Goal: Task Accomplishment & Management: Complete application form

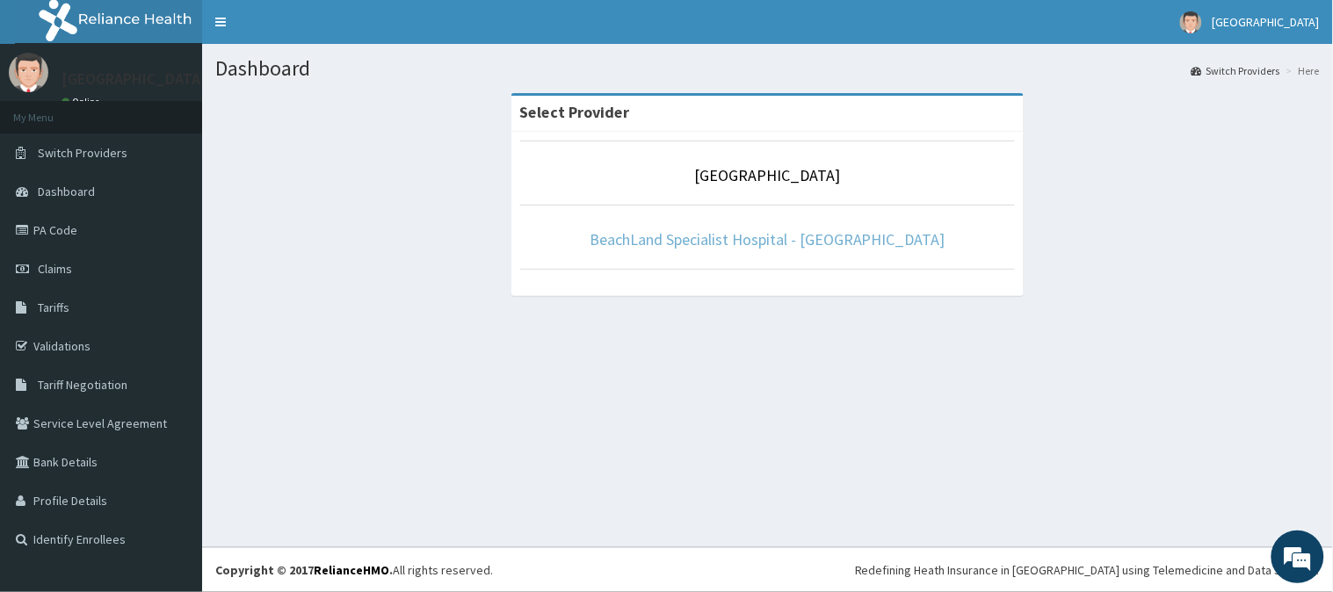
click at [777, 249] on link "BeachLand Specialist Hospital - [GEOGRAPHIC_DATA]" at bounding box center [767, 239] width 356 height 20
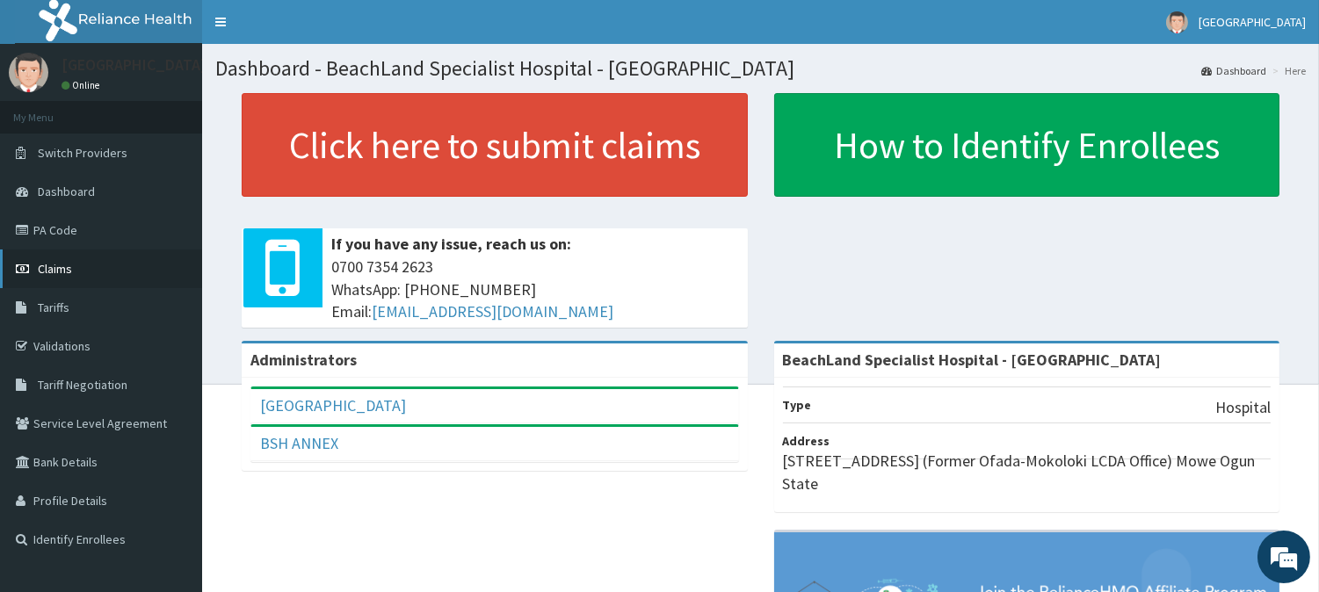
click at [68, 266] on span "Claims" at bounding box center [55, 269] width 34 height 16
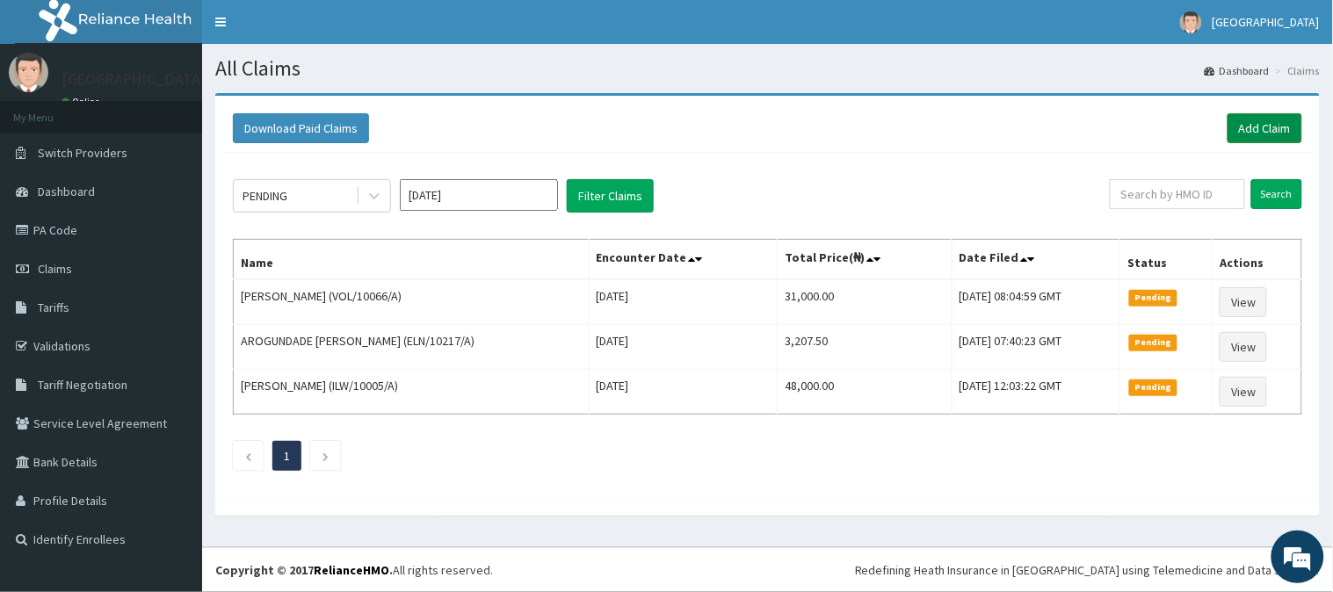
click at [1256, 130] on link "Add Claim" at bounding box center [1264, 128] width 75 height 30
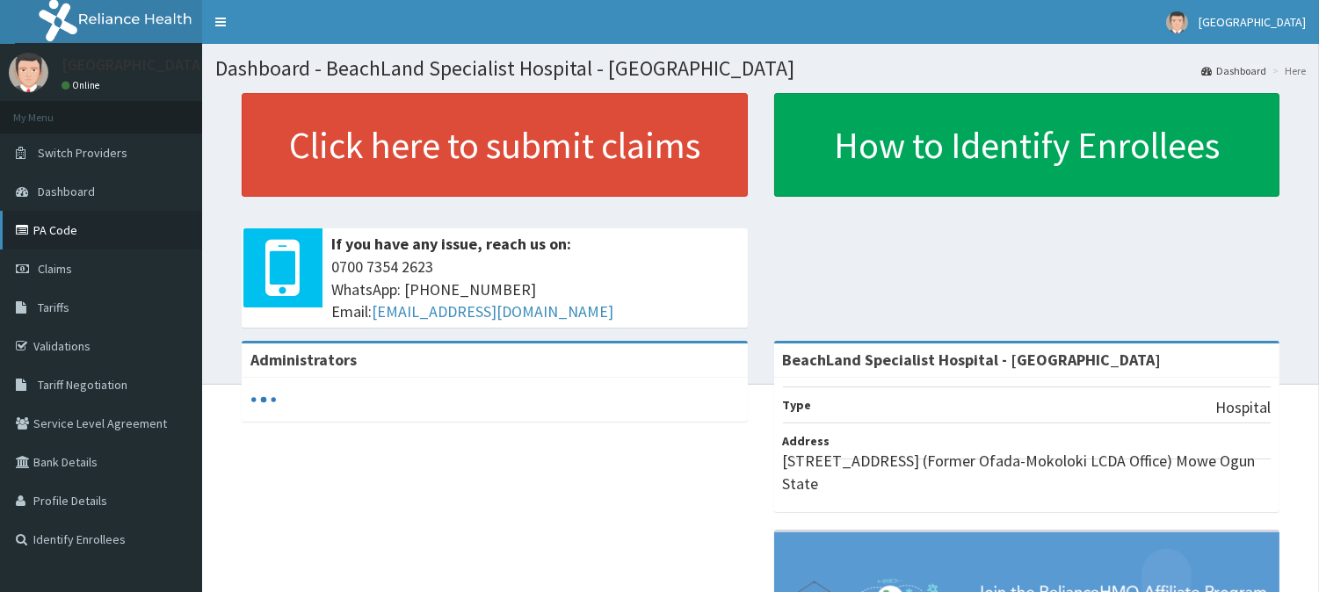
click at [66, 235] on link "PA Code" at bounding box center [101, 230] width 202 height 39
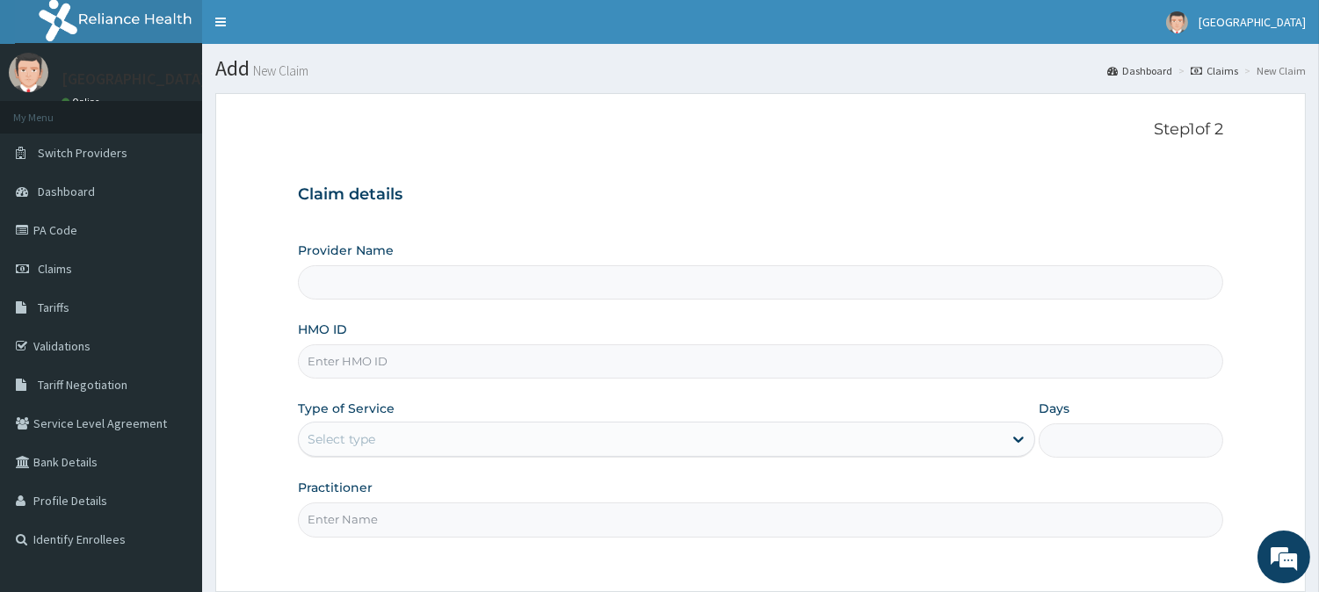
type input "BeachLand Specialist Hospital - Annex"
click at [371, 281] on input "BeachLand Specialist Hospital - Annex" at bounding box center [760, 282] width 925 height 34
click at [391, 362] on input "HMO ID" at bounding box center [760, 361] width 925 height 34
paste input "HFI/10003/A"
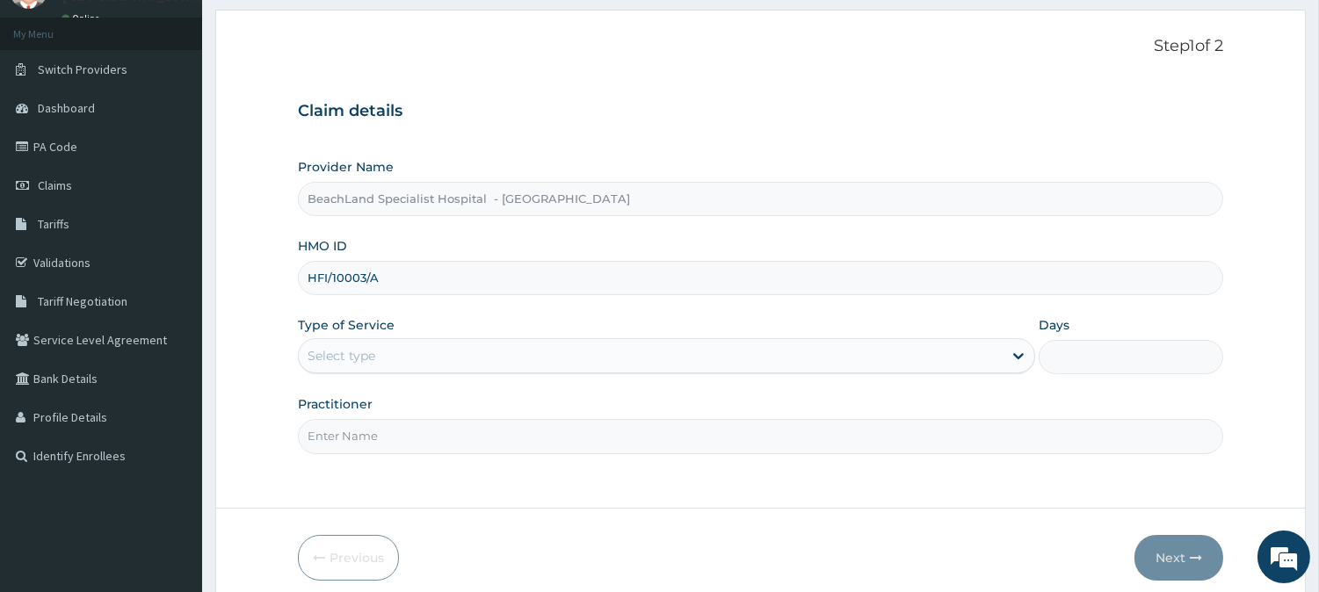
scroll to position [156, 0]
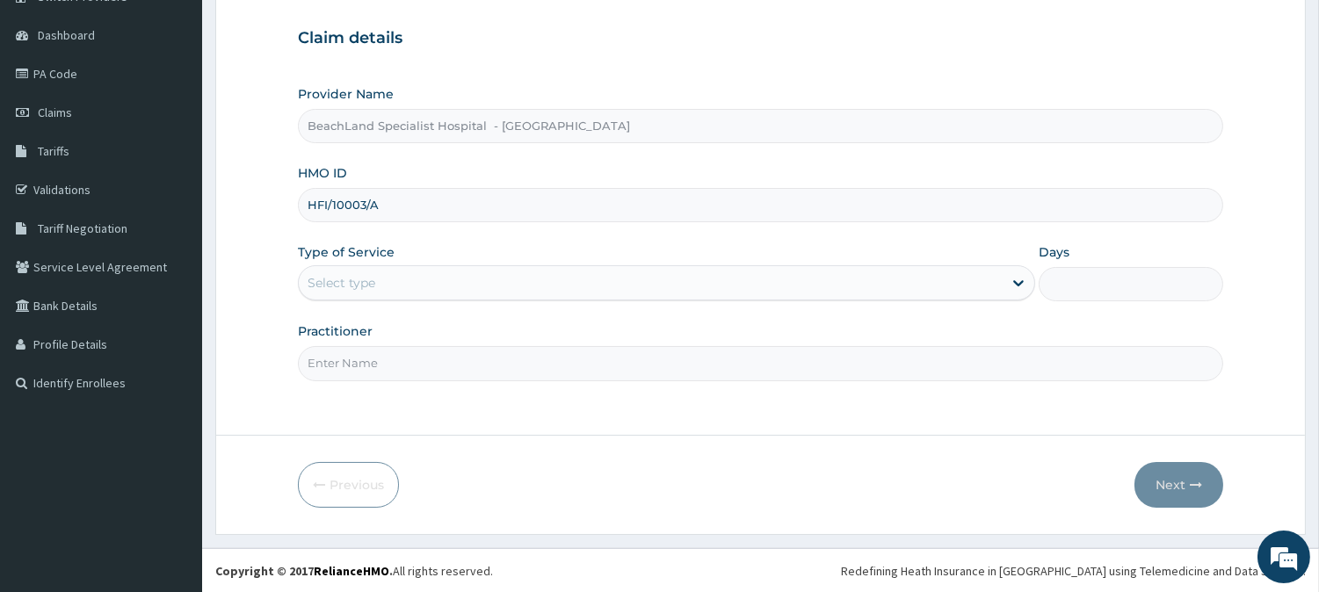
type input "HFI/10003/A"
click at [387, 286] on div "Select type" at bounding box center [651, 283] width 704 height 28
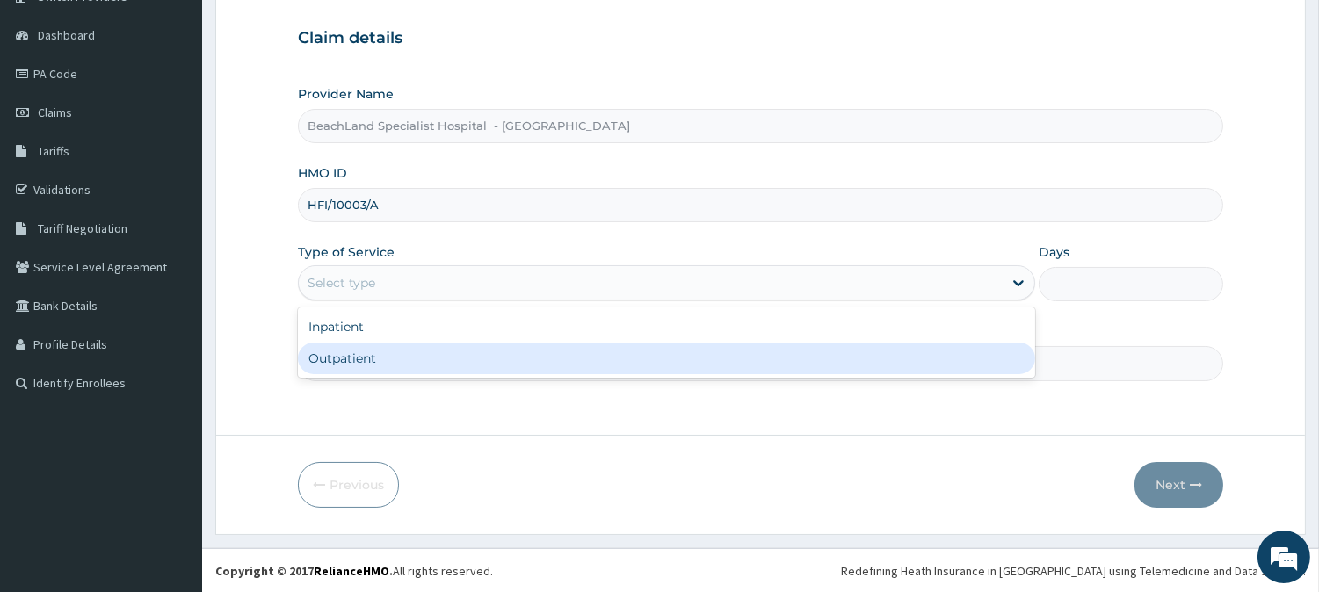
click at [380, 345] on div "Outpatient" at bounding box center [666, 359] width 737 height 32
type input "1"
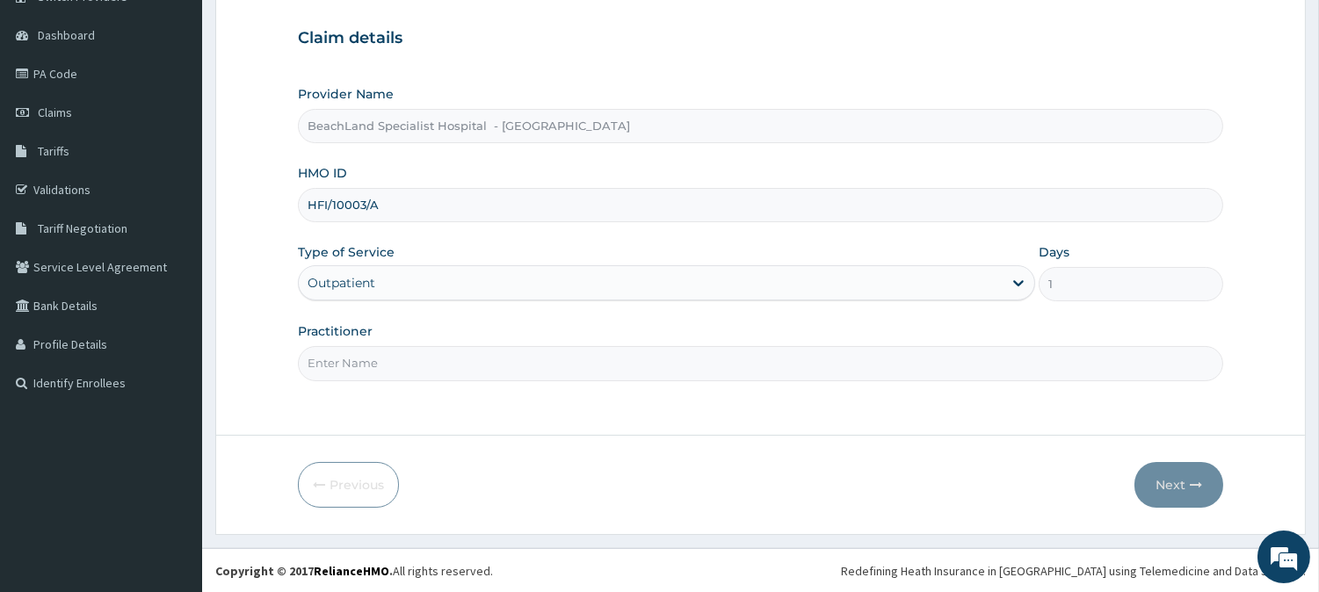
click at [387, 360] on input "Practitioner" at bounding box center [760, 363] width 925 height 34
type input "DR BOLAJI"
click at [1191, 481] on icon "button" at bounding box center [1196, 485] width 12 height 12
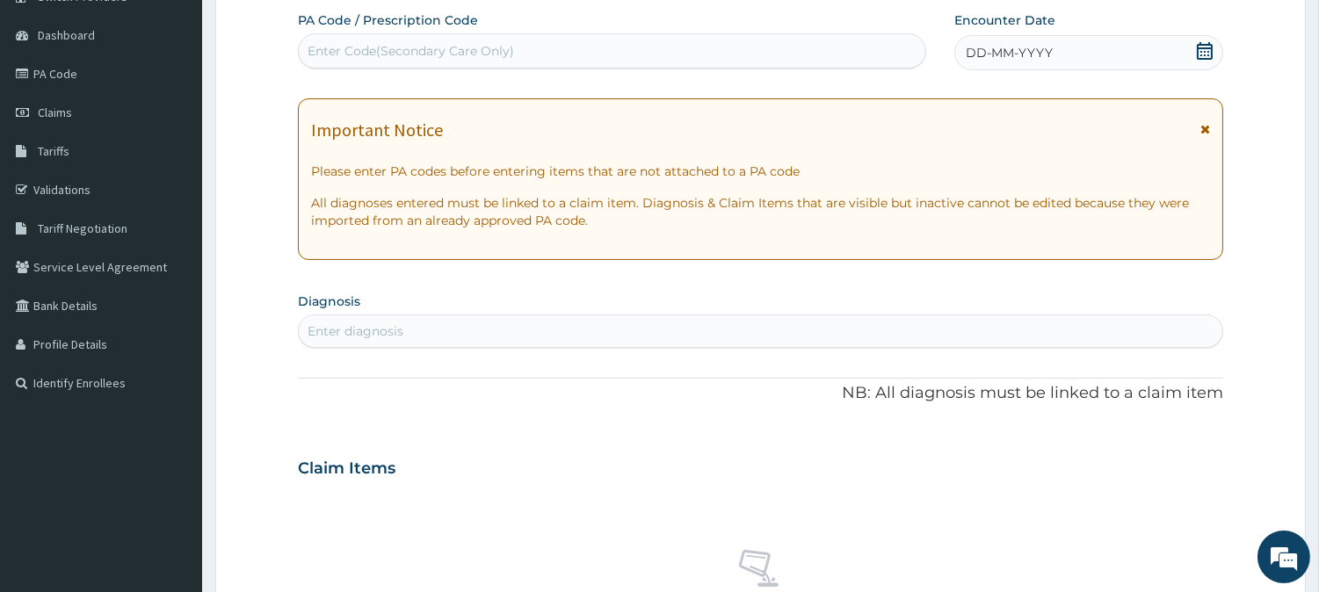
click at [434, 53] on div "Enter Code(Secondary Care Only)" at bounding box center [410, 51] width 206 height 18
click at [459, 37] on div "Enter Code(Secondary Care Only)" at bounding box center [612, 51] width 626 height 28
paste input "PA/D37338"
type input "PA/D37338"
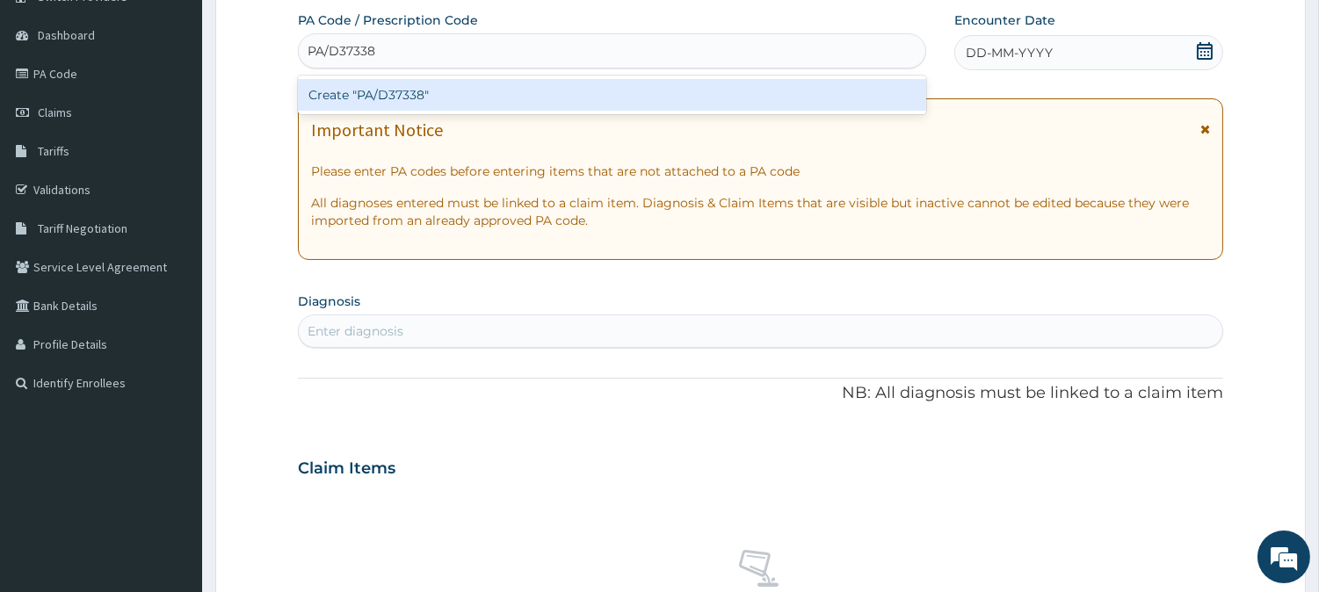
click at [401, 89] on div "Create "PA/D37338"" at bounding box center [612, 95] width 628 height 32
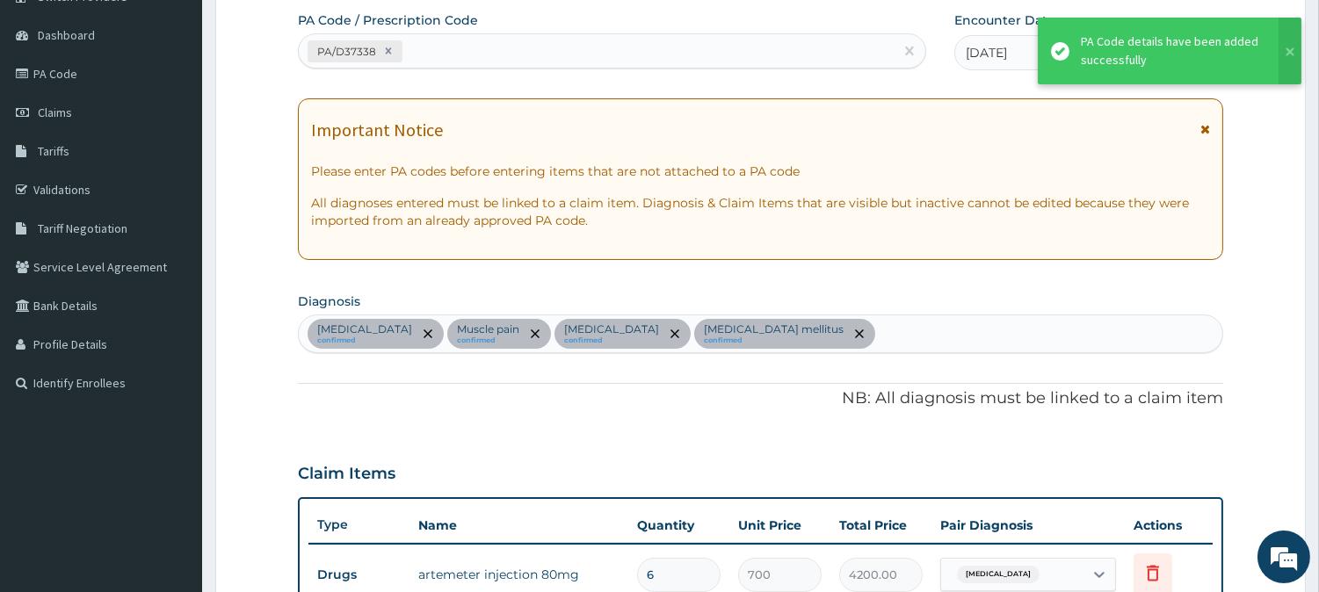
scroll to position [739, 0]
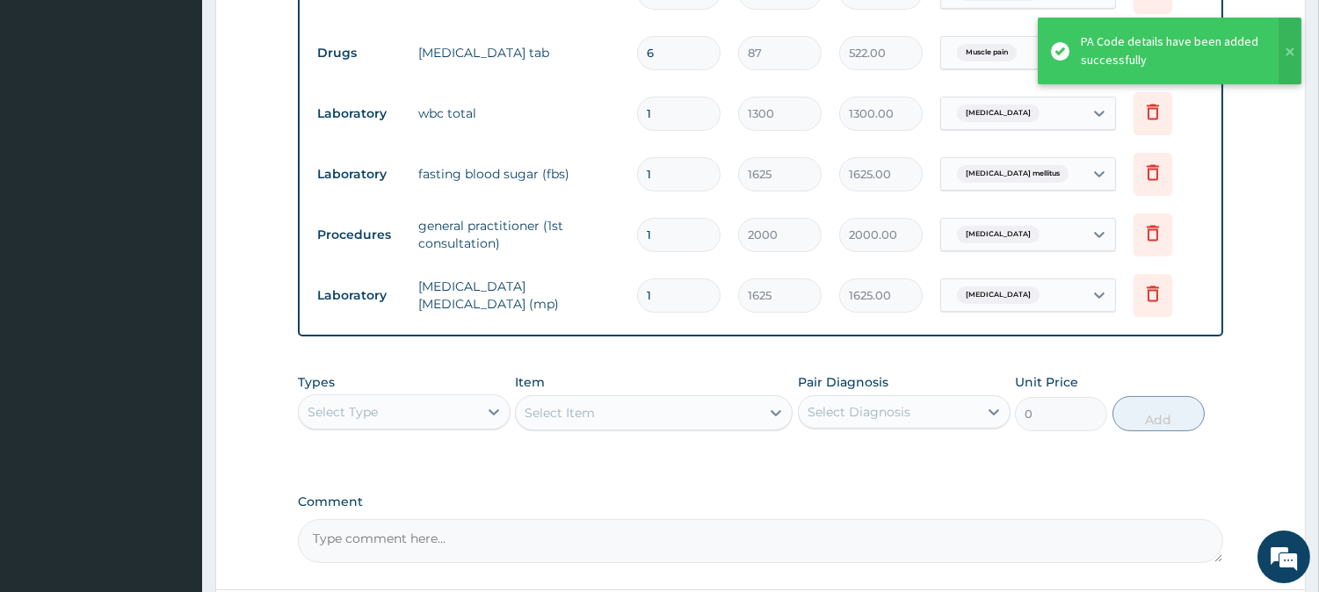
click at [222, 246] on form "Step 2 of 2 PA Code / Prescription Code PA/D37338 Encounter Date 07-10-2025 Imp…" at bounding box center [760, 21] width 1090 height 1334
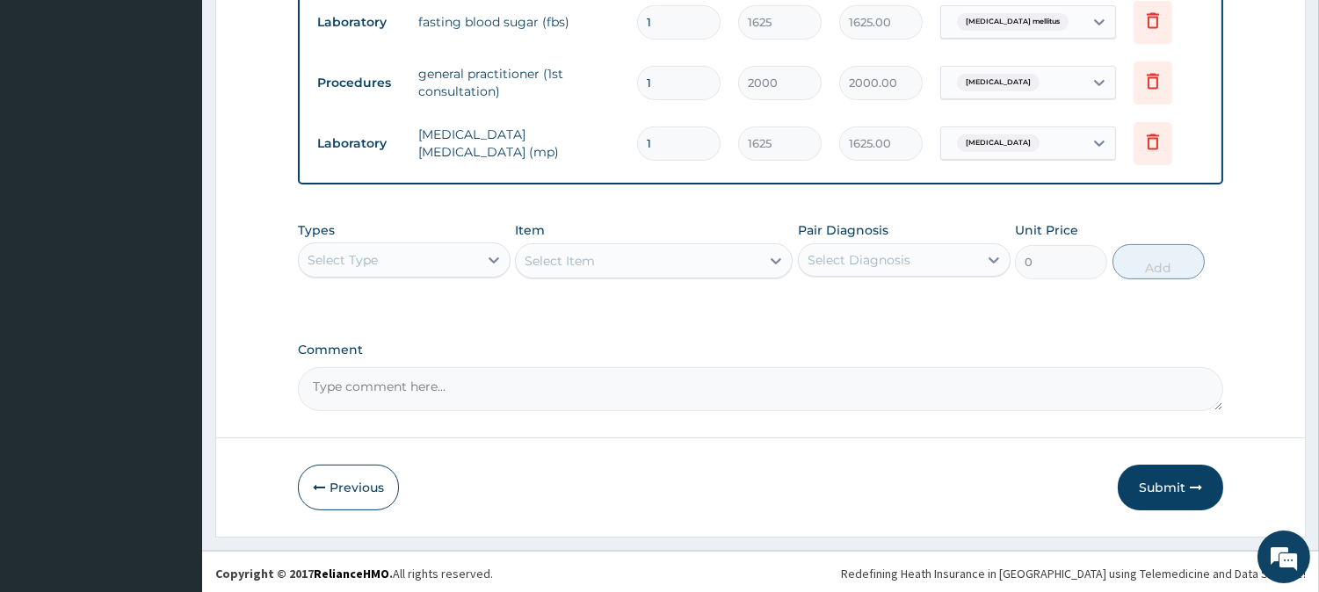
scroll to position [894, 0]
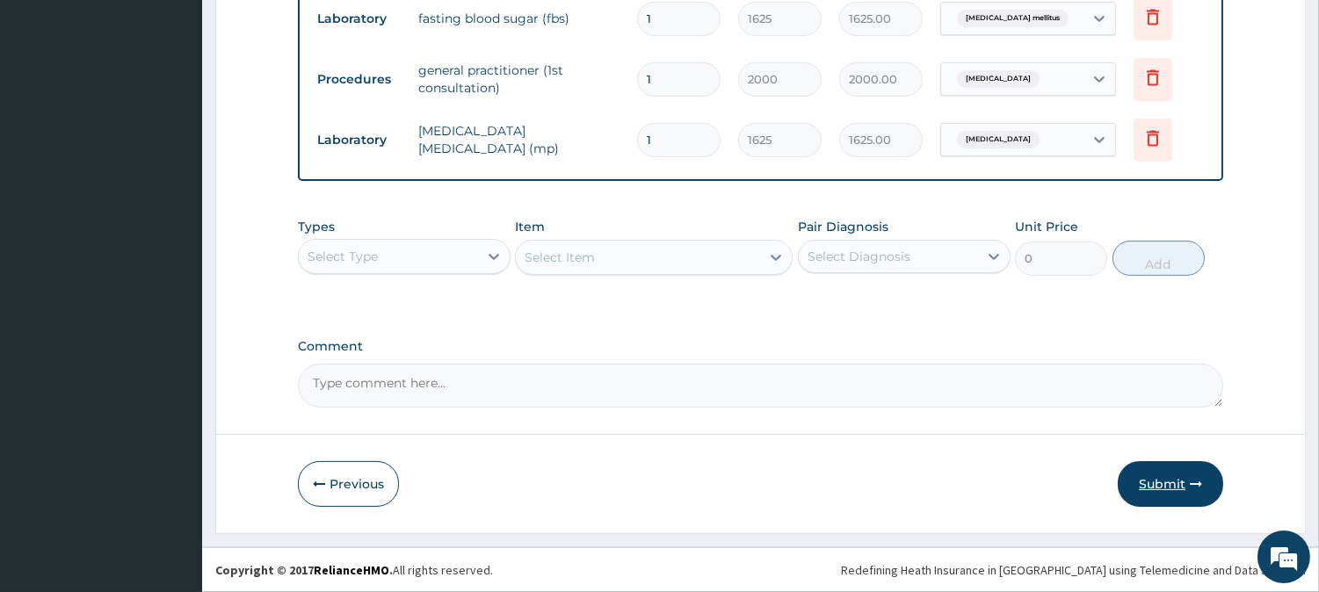
click at [1147, 476] on button "Submit" at bounding box center [1169, 484] width 105 height 46
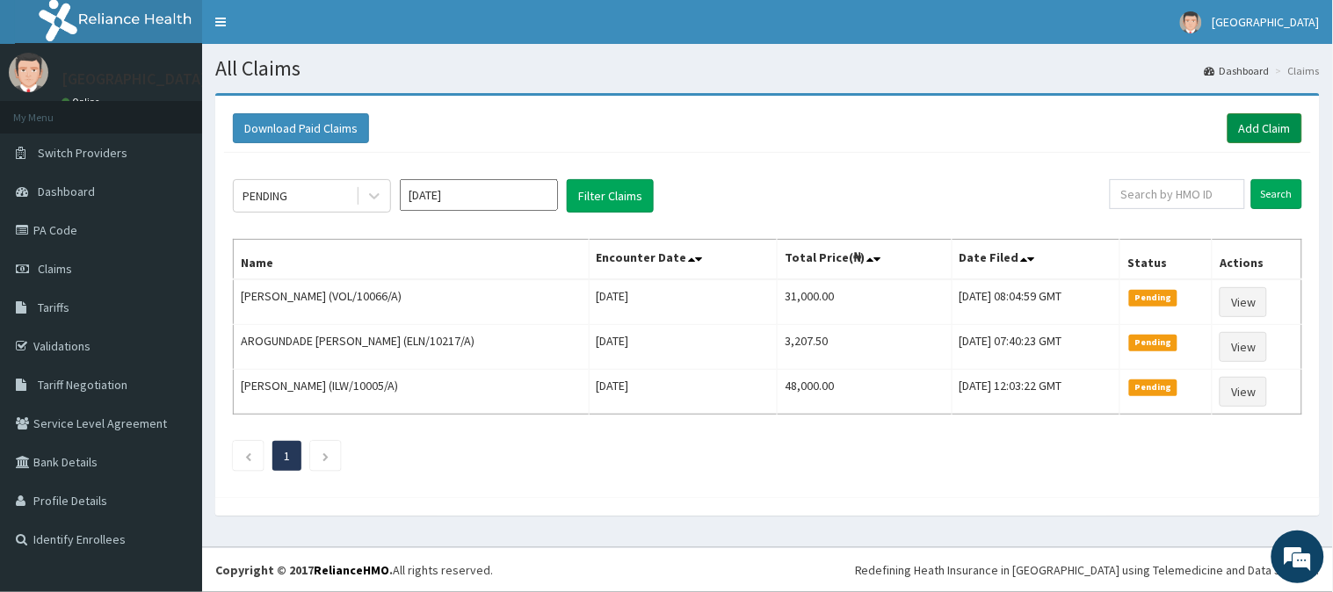
click at [1289, 126] on link "Add Claim" at bounding box center [1264, 128] width 75 height 30
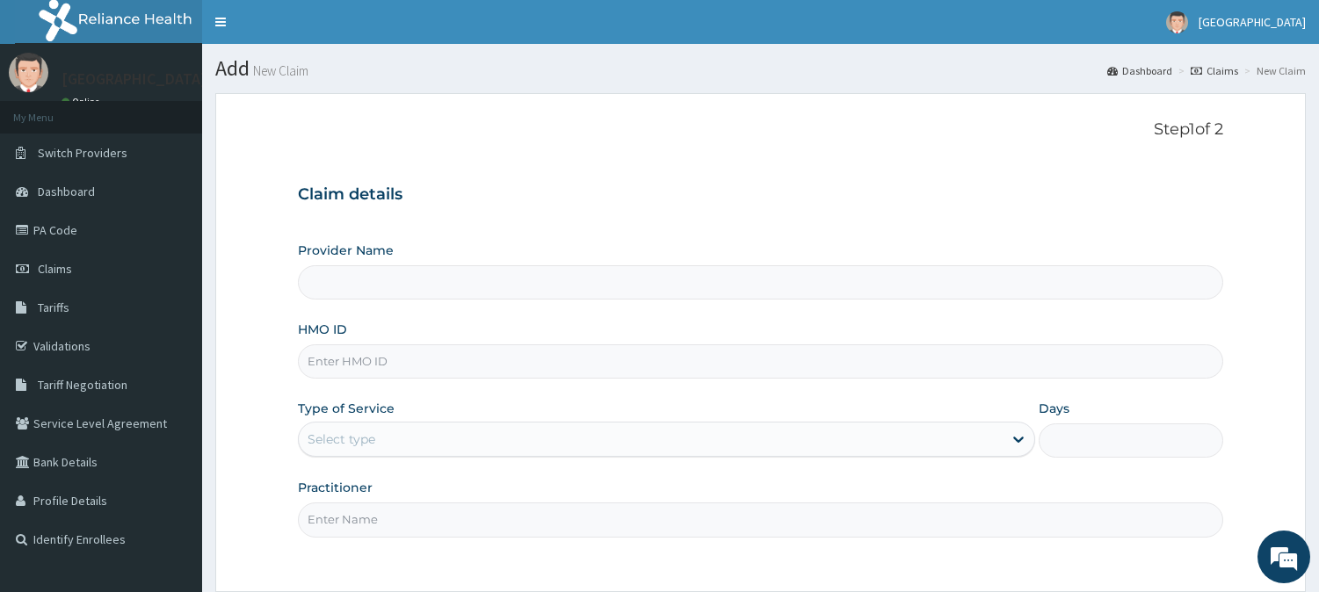
type input "BeachLand Specialist Hospital - [GEOGRAPHIC_DATA]"
click at [347, 354] on input "HMO ID" at bounding box center [760, 361] width 925 height 34
paste input "RSP/10007/B"
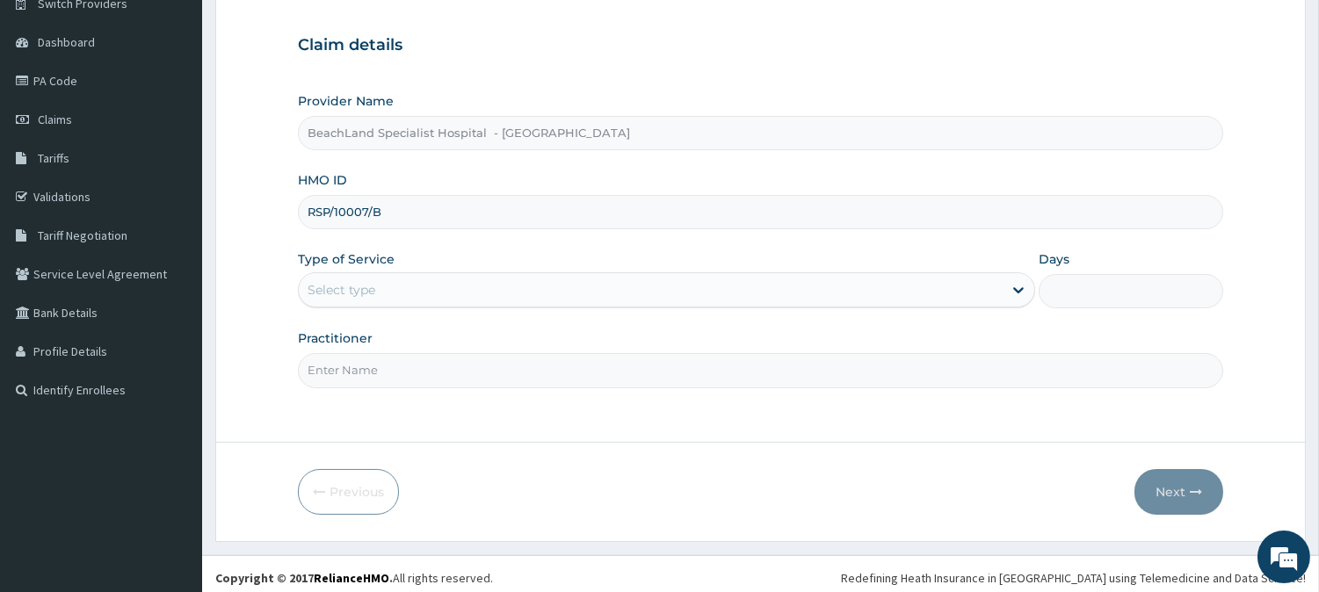
scroll to position [156, 0]
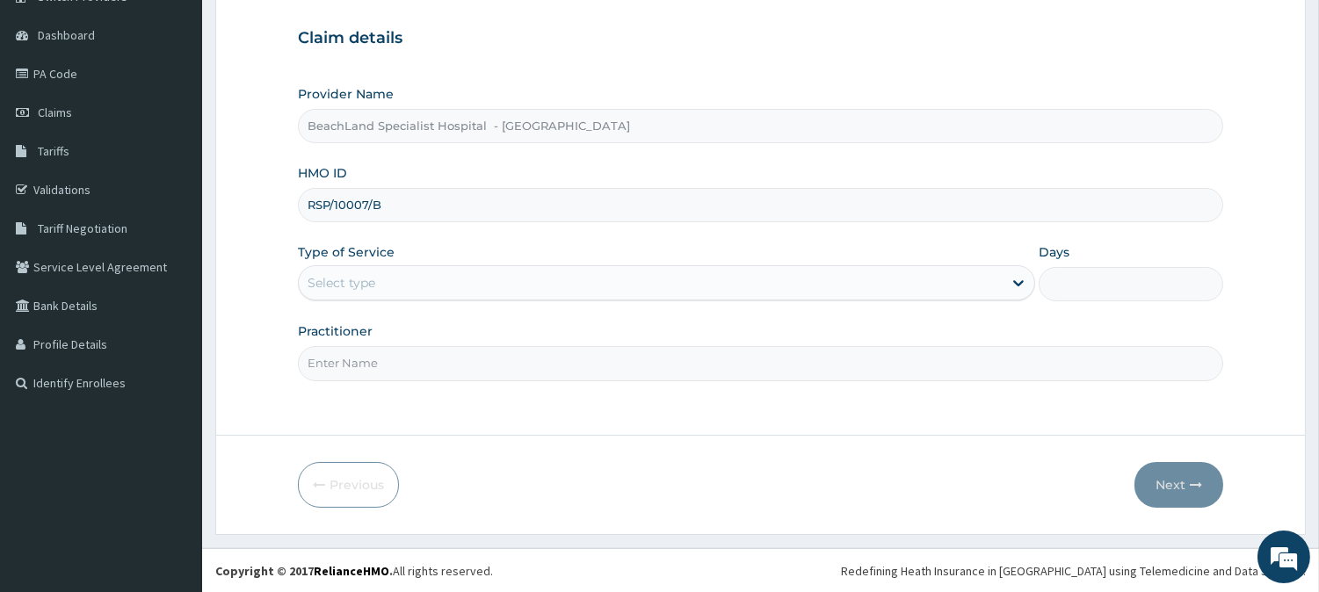
type input "RSP/10007/B"
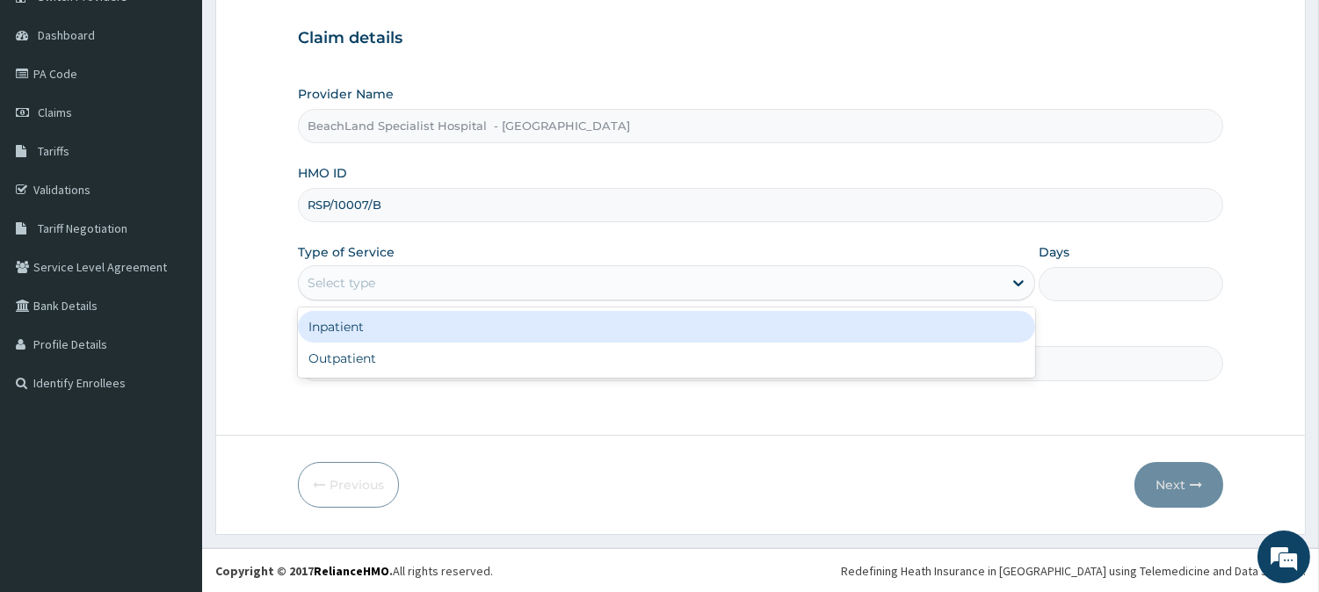
click at [376, 278] on div "Select type" at bounding box center [651, 283] width 704 height 28
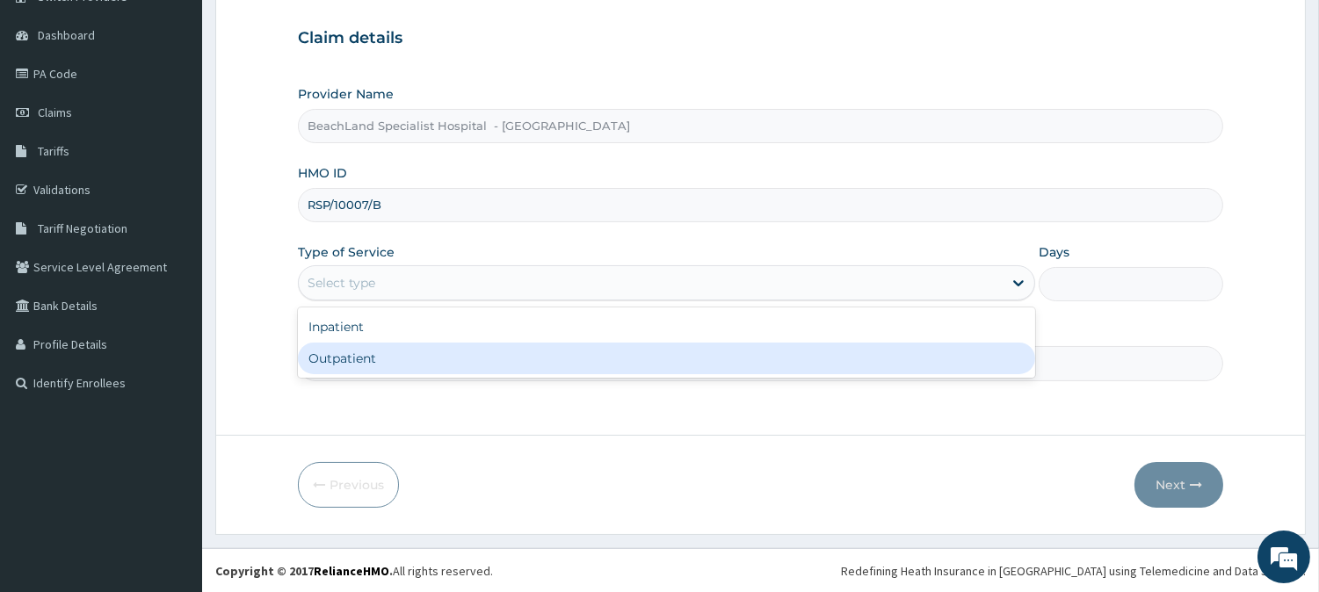
click at [370, 346] on div "Outpatient" at bounding box center [666, 359] width 737 height 32
type input "1"
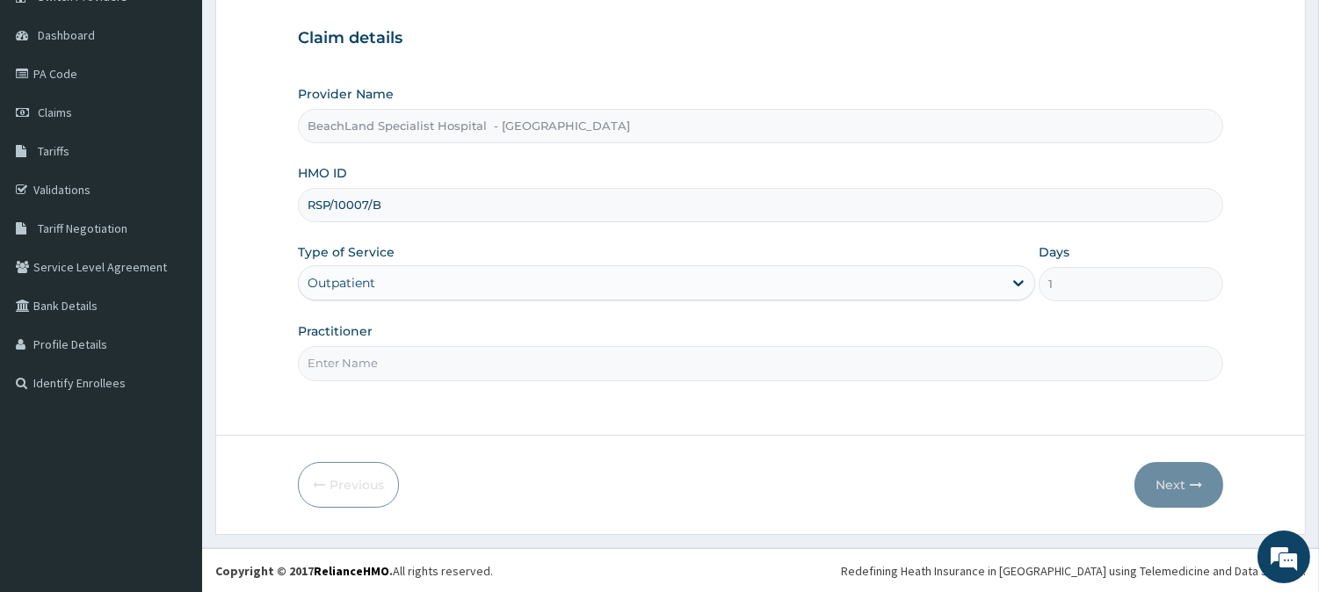
click at [370, 351] on input "Practitioner" at bounding box center [760, 363] width 925 height 34
type input "DR BOLAJI"
click at [1184, 481] on button "Next" at bounding box center [1178, 485] width 89 height 46
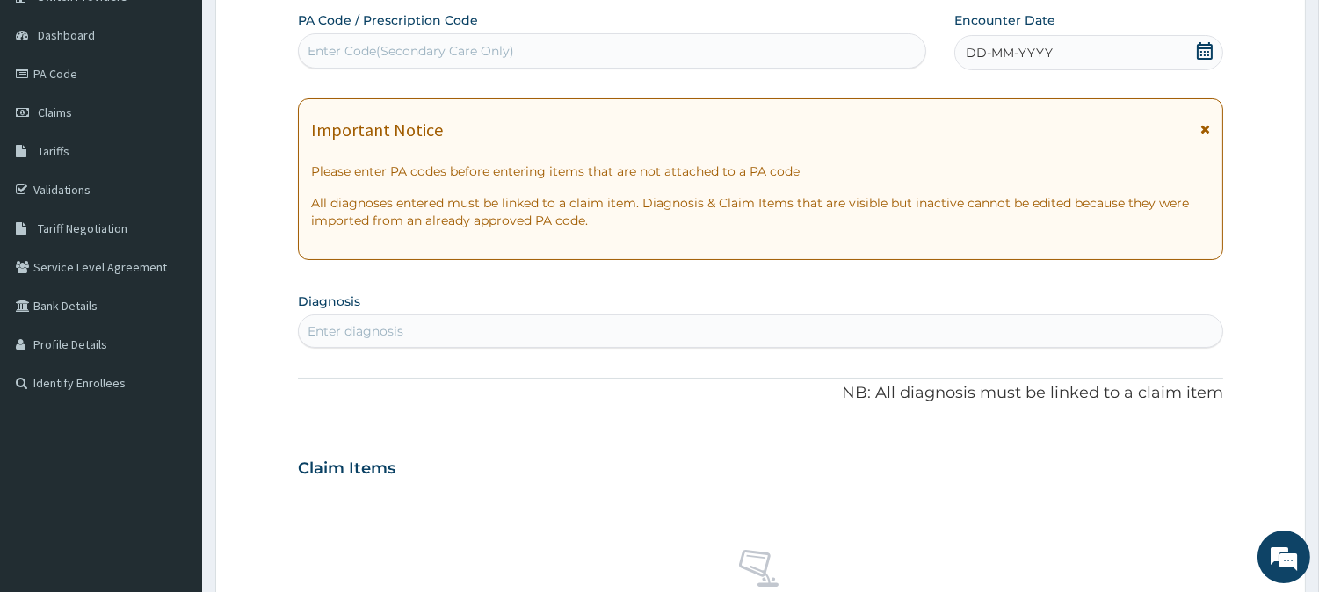
click at [390, 49] on div "Enter Code(Secondary Care Only)" at bounding box center [410, 51] width 206 height 18
paste input "PA/FB8C26"
type input "PA/FB8C26"
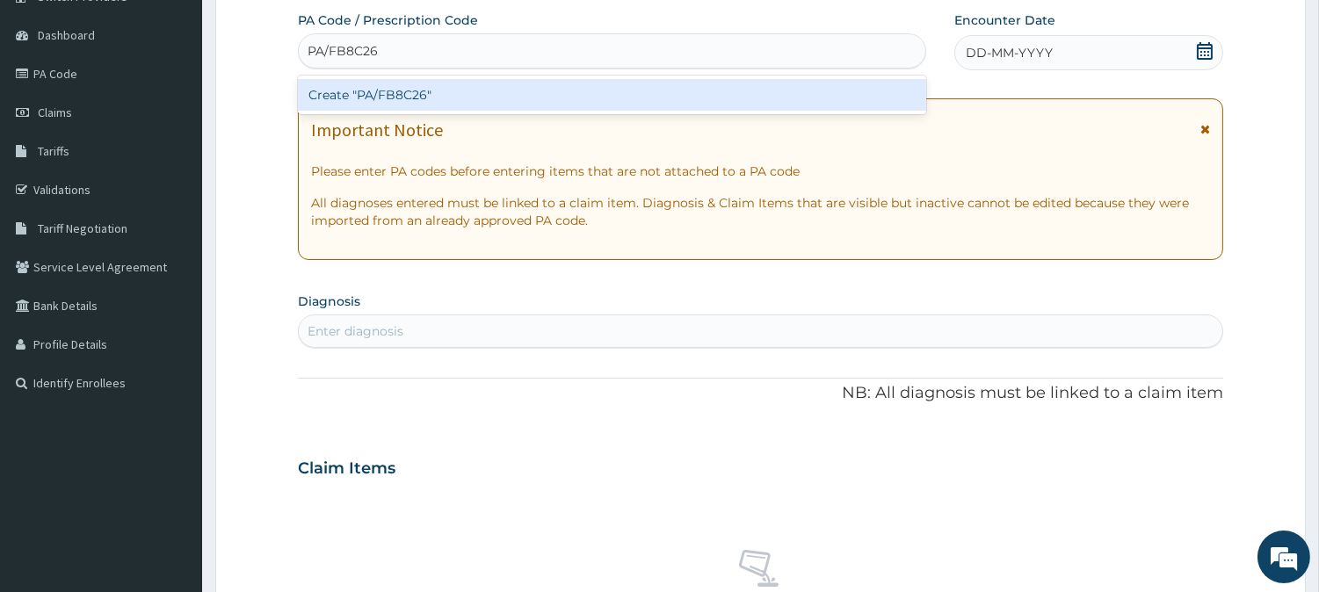
click at [409, 92] on div "Create "PA/FB8C26"" at bounding box center [612, 95] width 628 height 32
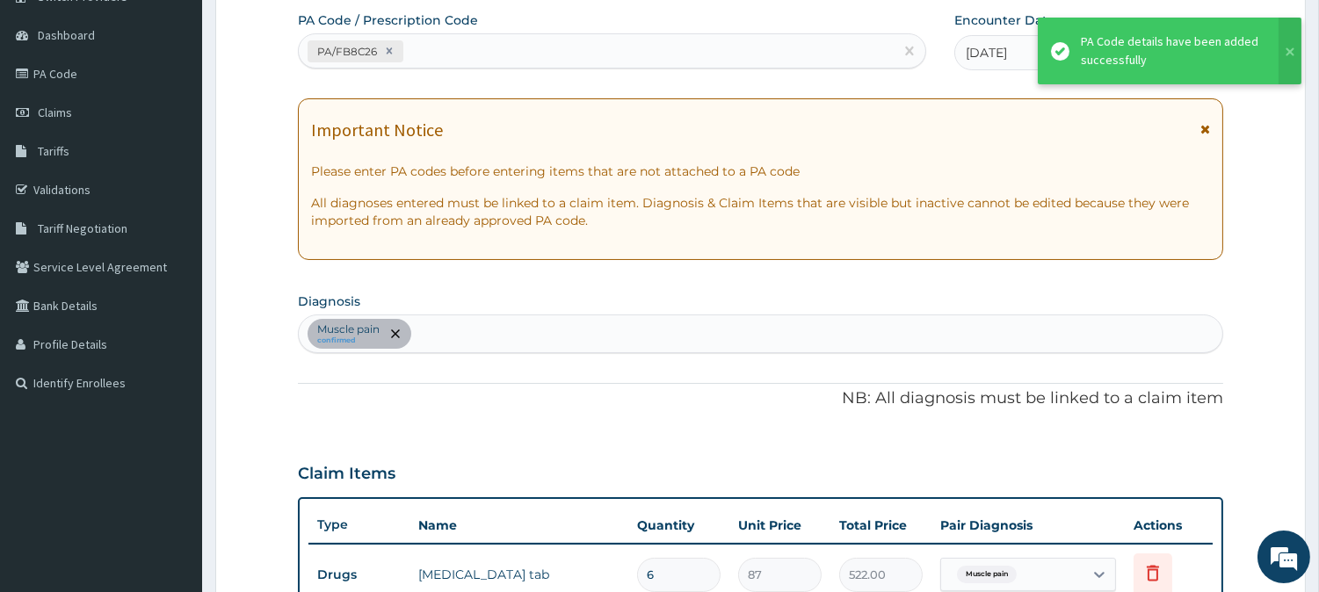
scroll to position [556, 0]
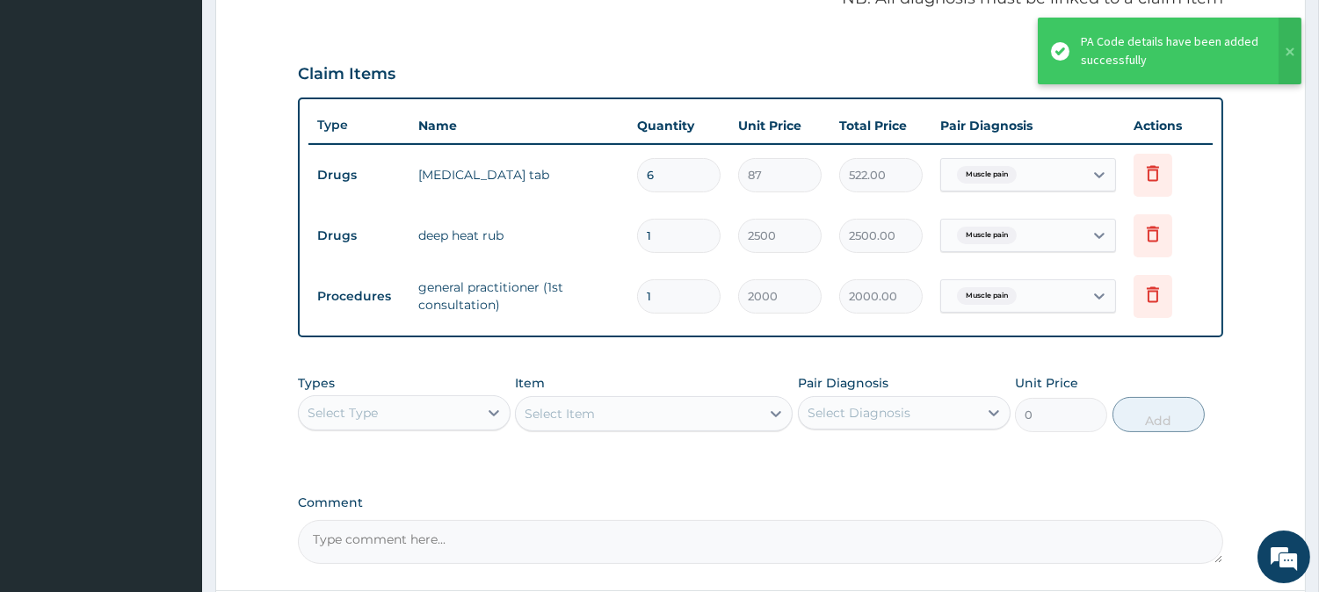
click at [1208, 51] on div "PA Code details have been added successfully" at bounding box center [1171, 51] width 181 height 37
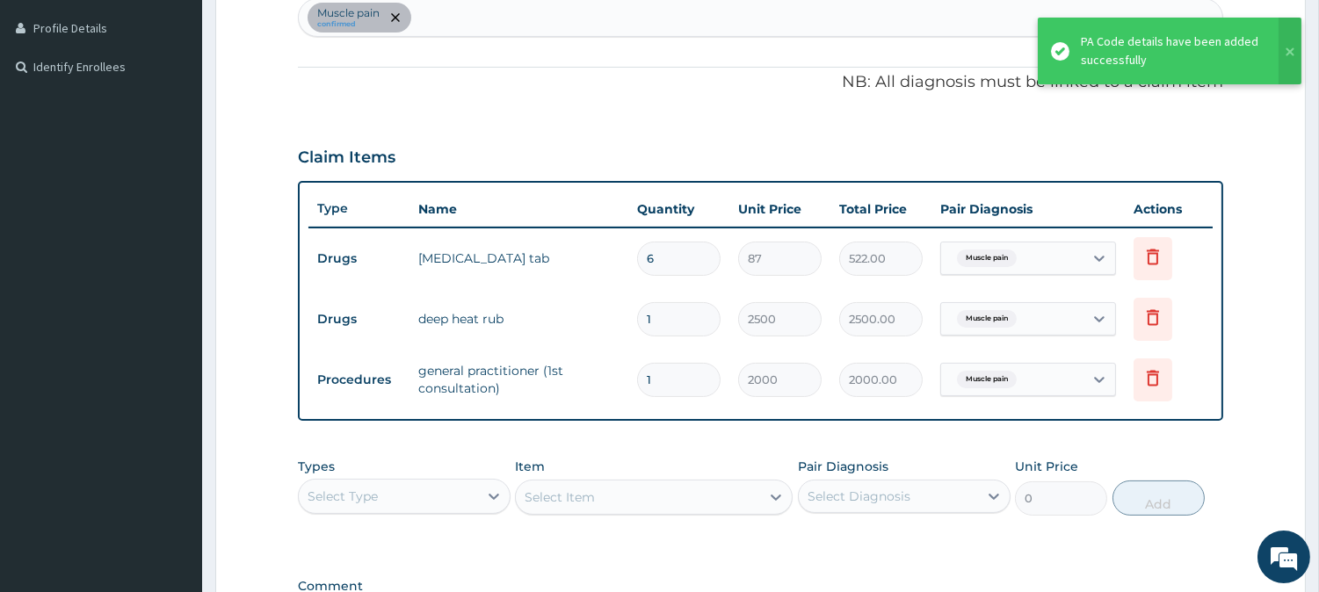
scroll to position [488, 0]
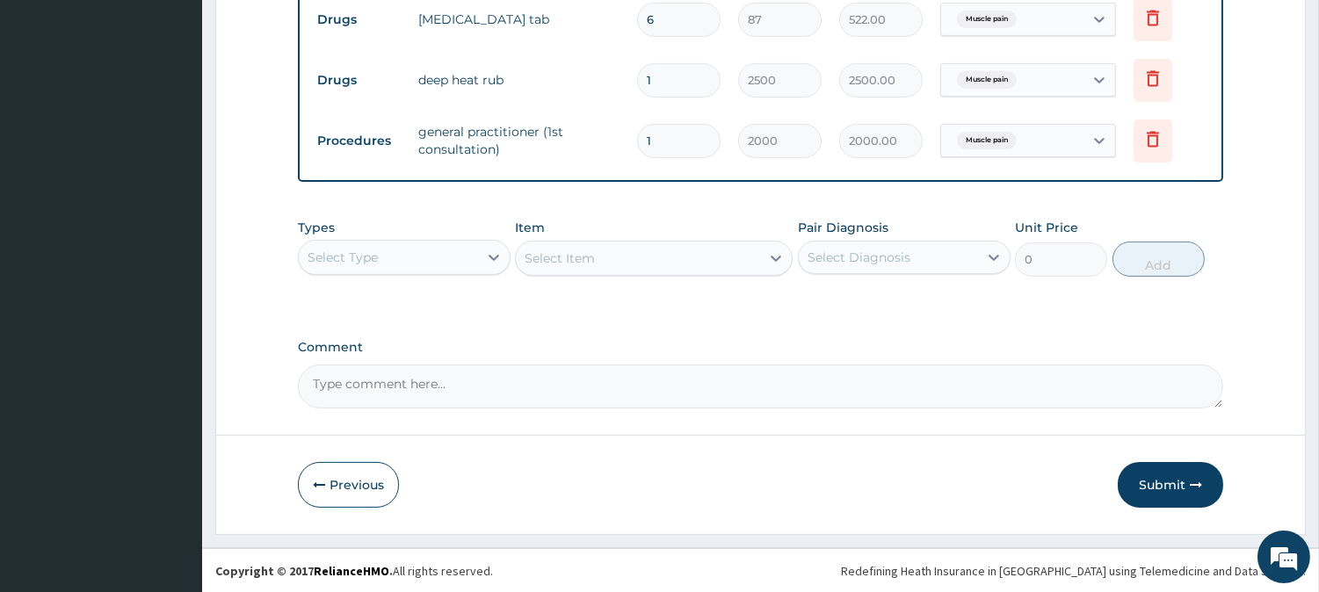
click at [1149, 477] on button "Submit" at bounding box center [1169, 485] width 105 height 46
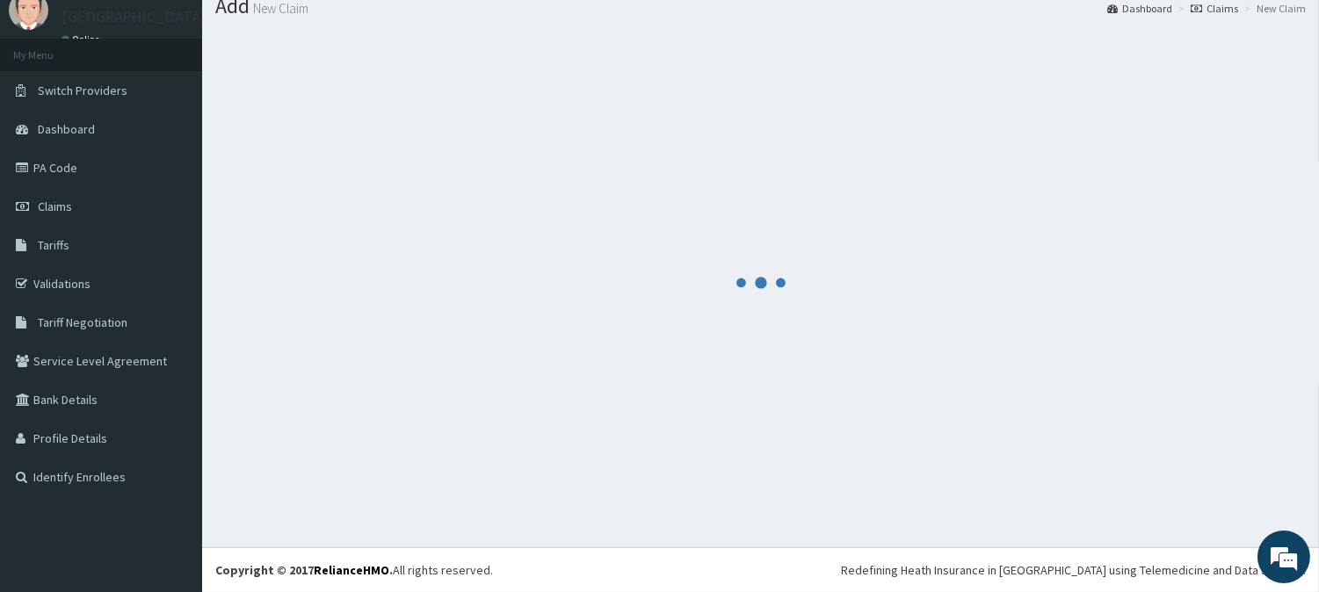
scroll to position [712, 0]
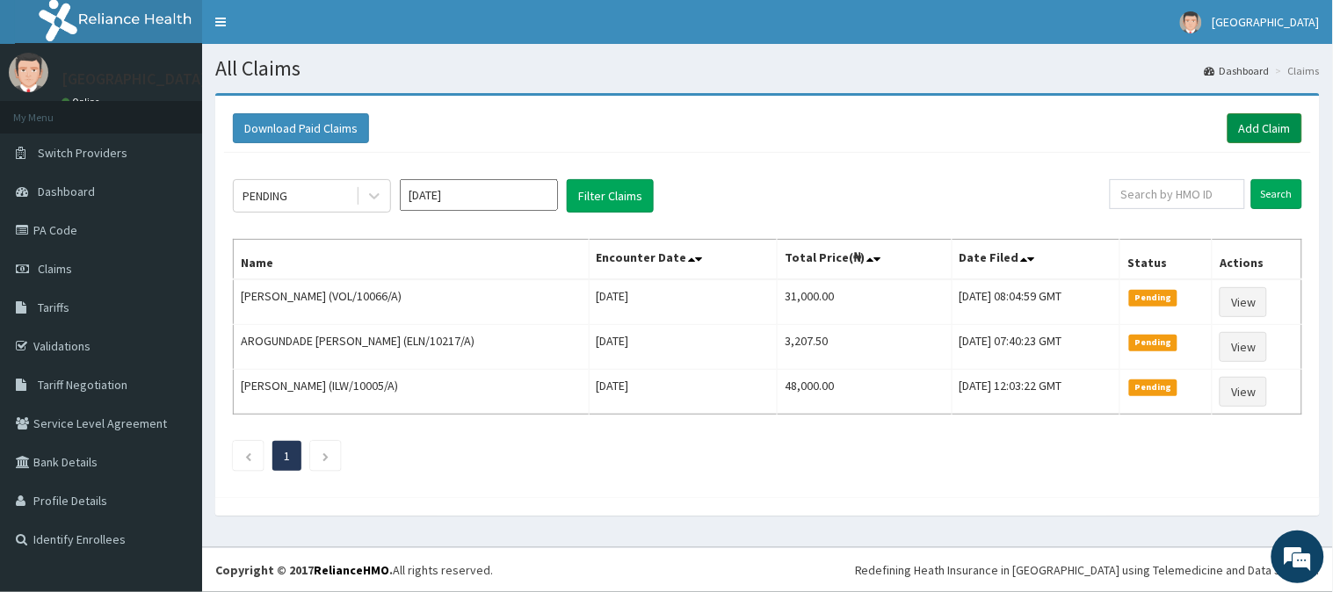
click at [1259, 125] on link "Add Claim" at bounding box center [1264, 128] width 75 height 30
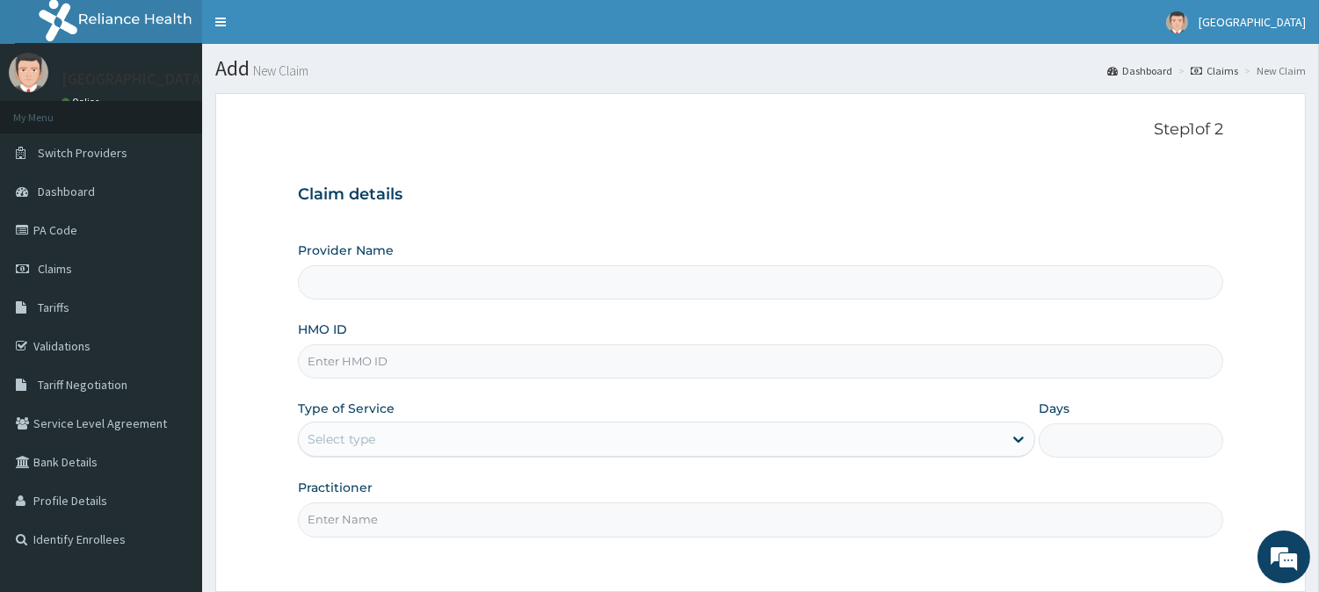
click at [343, 354] on input "HMO ID" at bounding box center [760, 361] width 925 height 34
type input "BeachLand Specialist Hospital - [GEOGRAPHIC_DATA]"
paste input "AKU/10046/A"
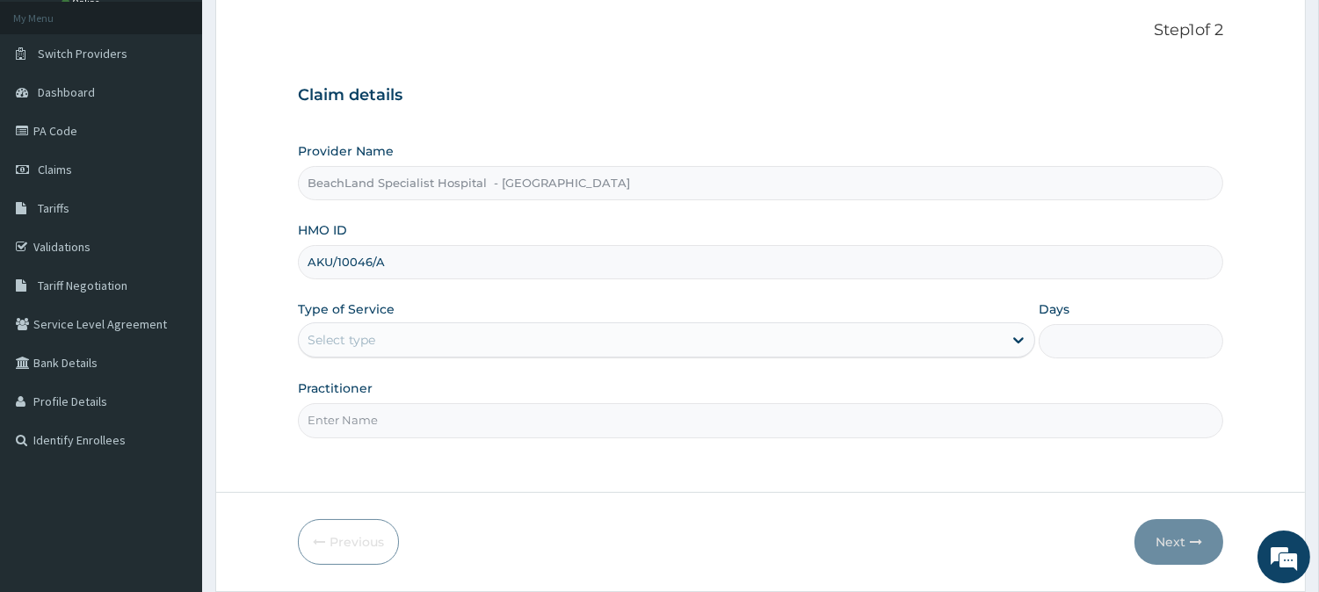
scroll to position [156, 0]
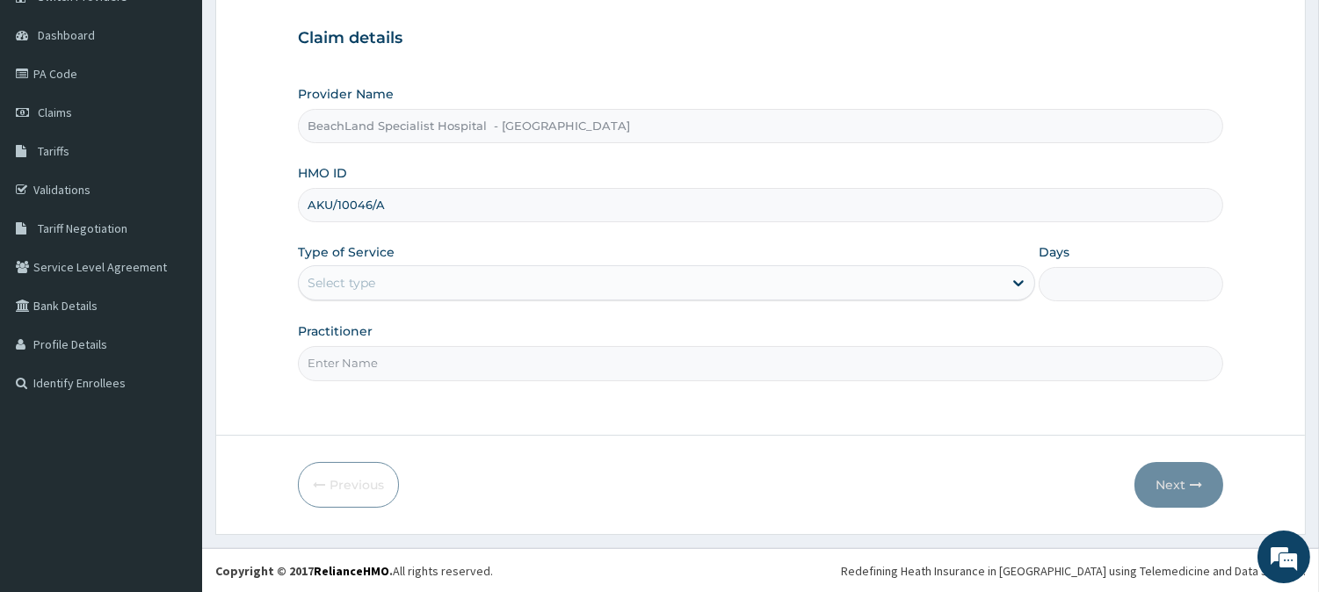
type input "AKU/10046/A"
drag, startPoint x: 393, startPoint y: 279, endPoint x: 388, endPoint y: 291, distance: 12.2
click at [392, 282] on div "Select type" at bounding box center [651, 283] width 704 height 28
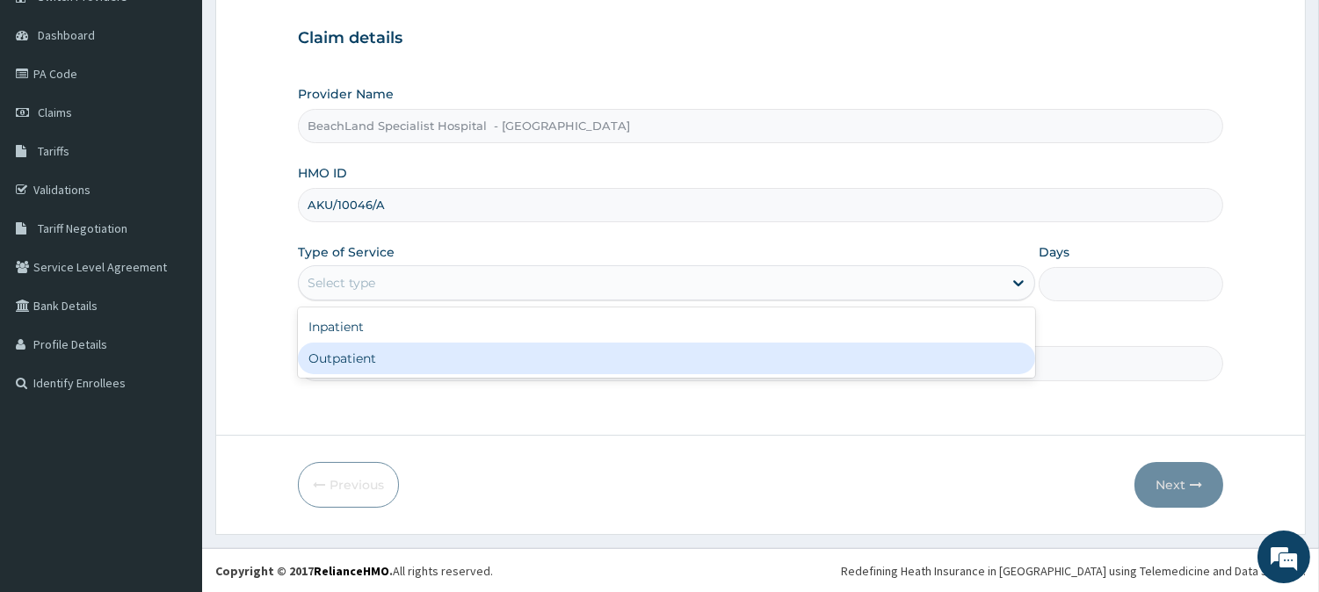
drag, startPoint x: 387, startPoint y: 340, endPoint x: 385, endPoint y: 352, distance: 12.4
click at [387, 343] on div "Outpatient" at bounding box center [666, 359] width 737 height 32
type input "1"
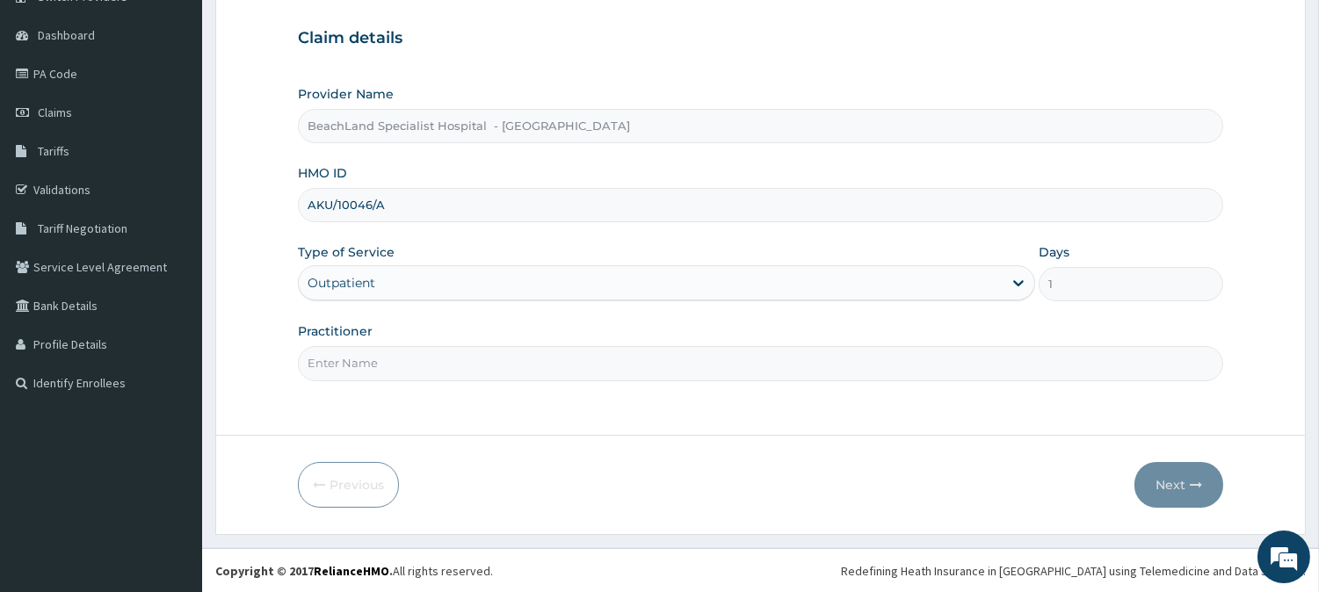
click at [388, 355] on input "Practitioner" at bounding box center [760, 363] width 925 height 34
type input "DR BOLAJI"
click at [1182, 476] on button "Next" at bounding box center [1178, 485] width 89 height 46
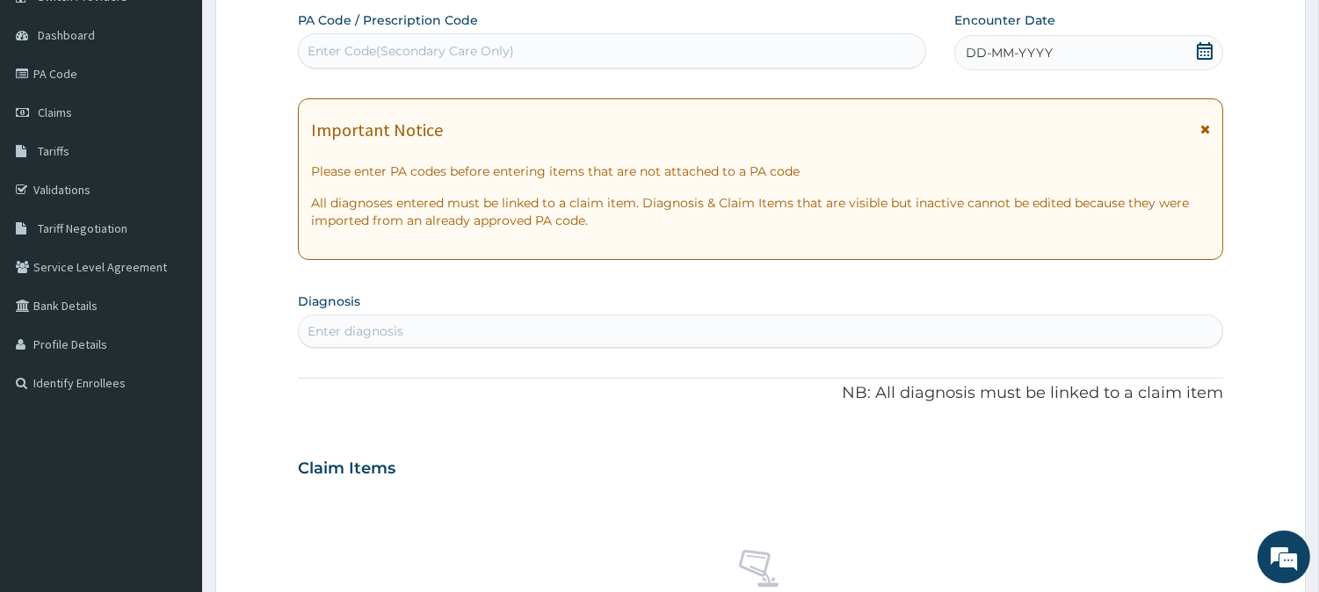
click at [417, 45] on div "Enter Code(Secondary Care Only)" at bounding box center [410, 51] width 206 height 18
click at [420, 42] on div "Enter Code(Secondary Care Only)" at bounding box center [410, 51] width 206 height 18
paste input "PA/71C116"
type input "PA/71C116"
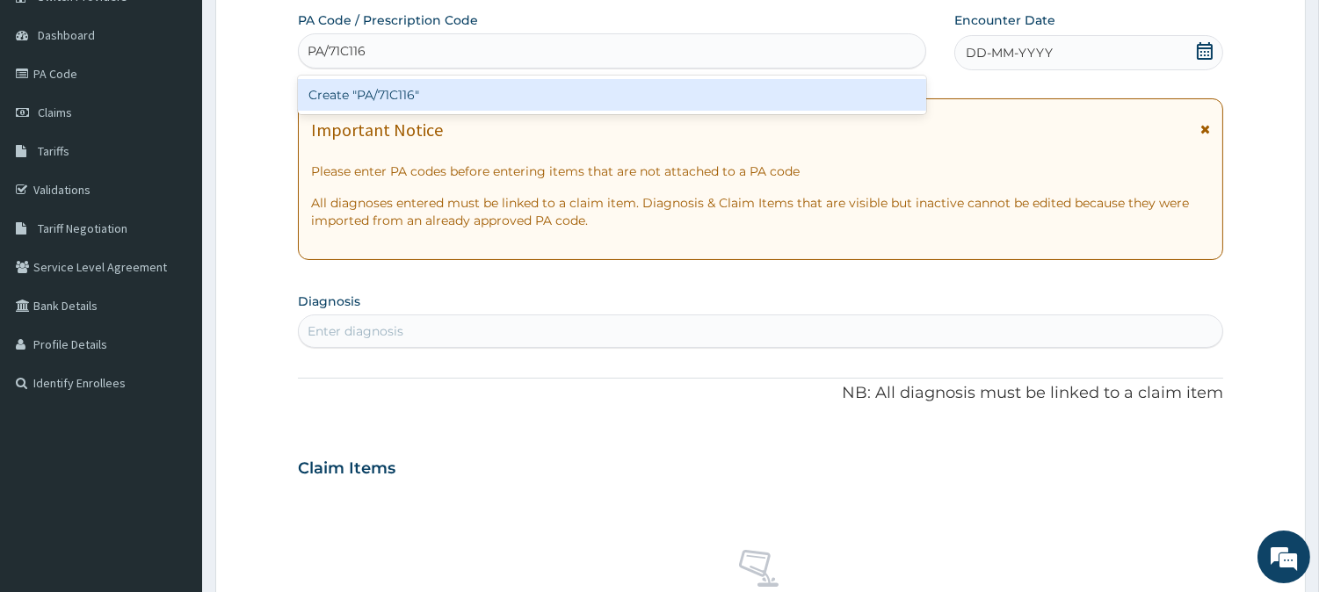
click at [416, 83] on div "Create "PA/71C116"" at bounding box center [612, 95] width 628 height 32
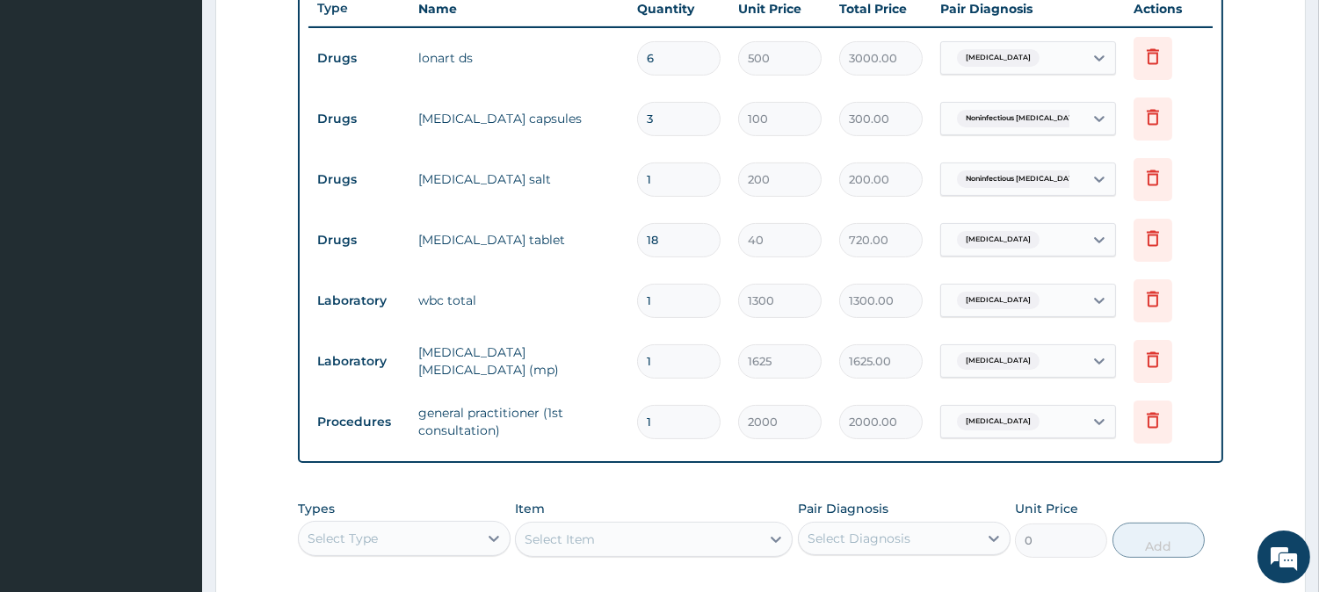
scroll to position [703, 0]
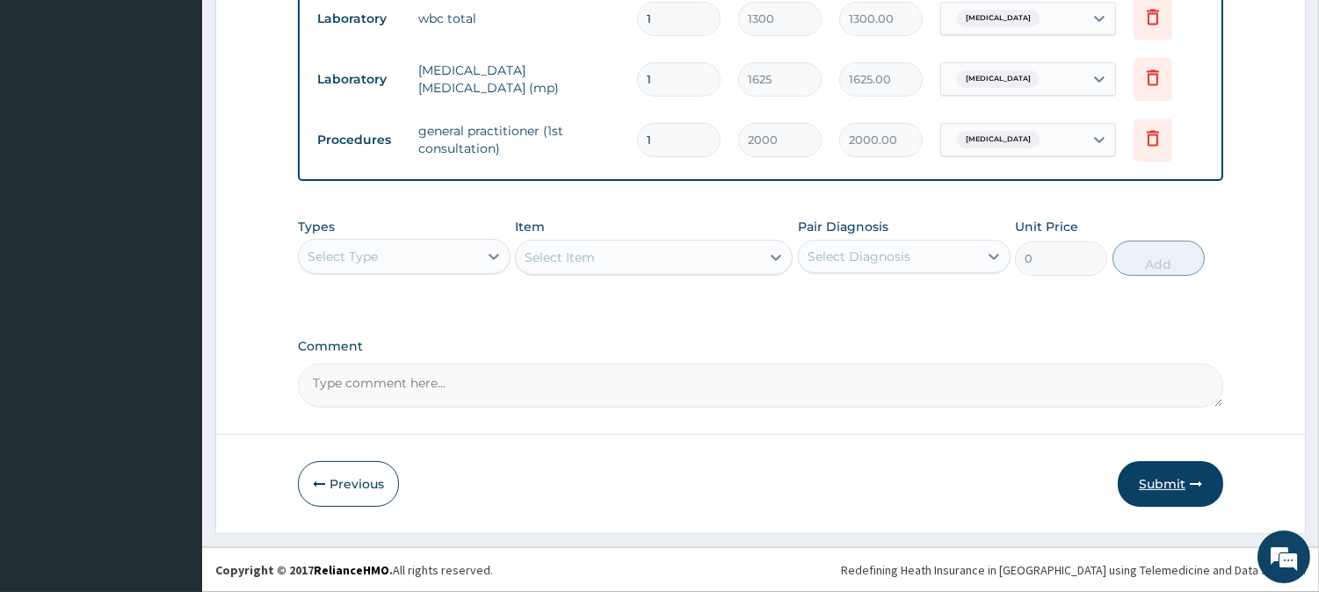
click at [1171, 485] on button "Submit" at bounding box center [1169, 484] width 105 height 46
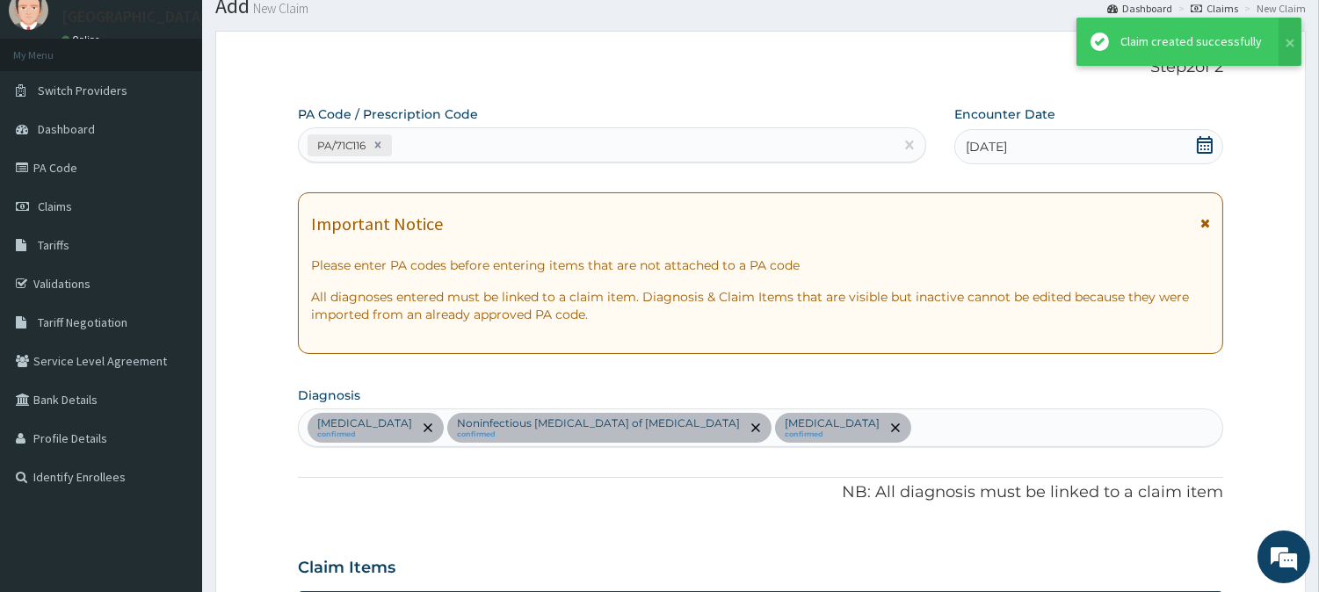
scroll to position [955, 0]
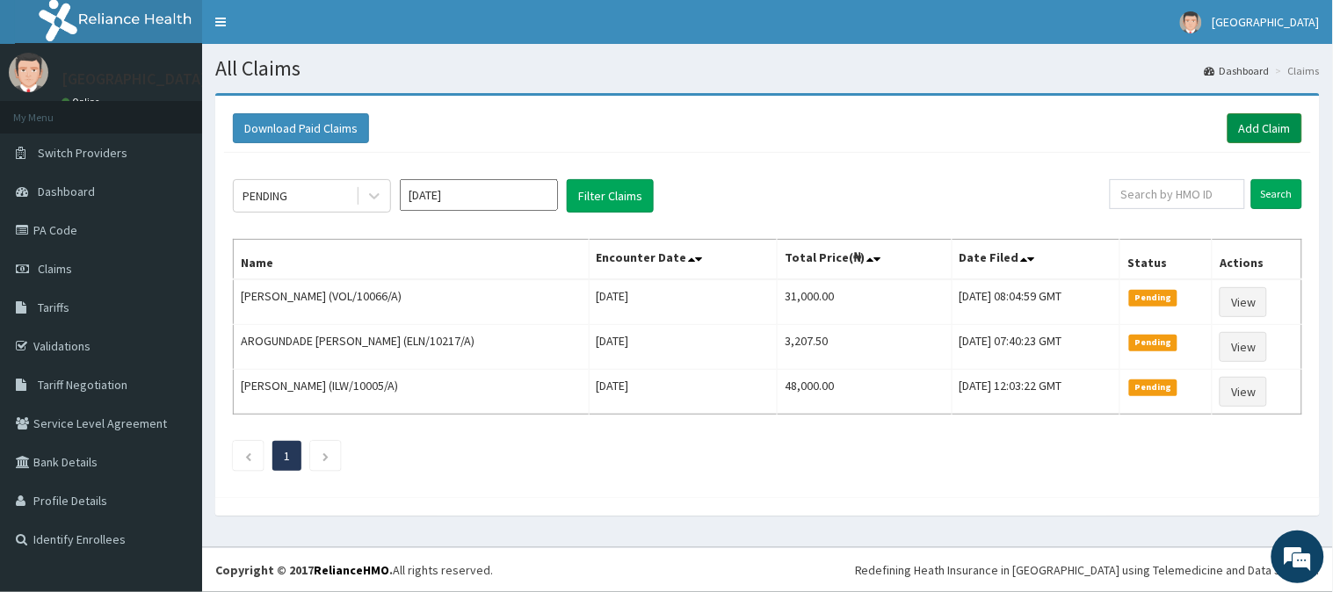
click at [1266, 128] on link "Add Claim" at bounding box center [1264, 128] width 75 height 30
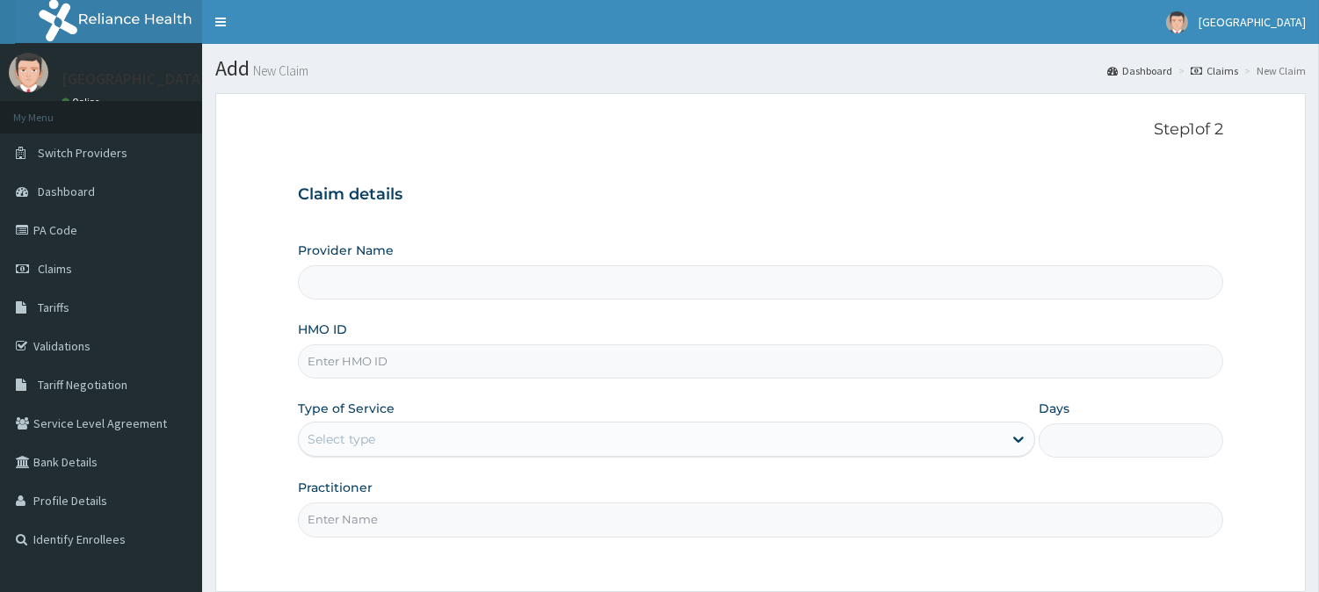
type input "BeachLand Specialist Hospital - Annex"
click at [369, 355] on input "HMO ID" at bounding box center [760, 361] width 925 height 34
paste input ": PHS/10051/A"
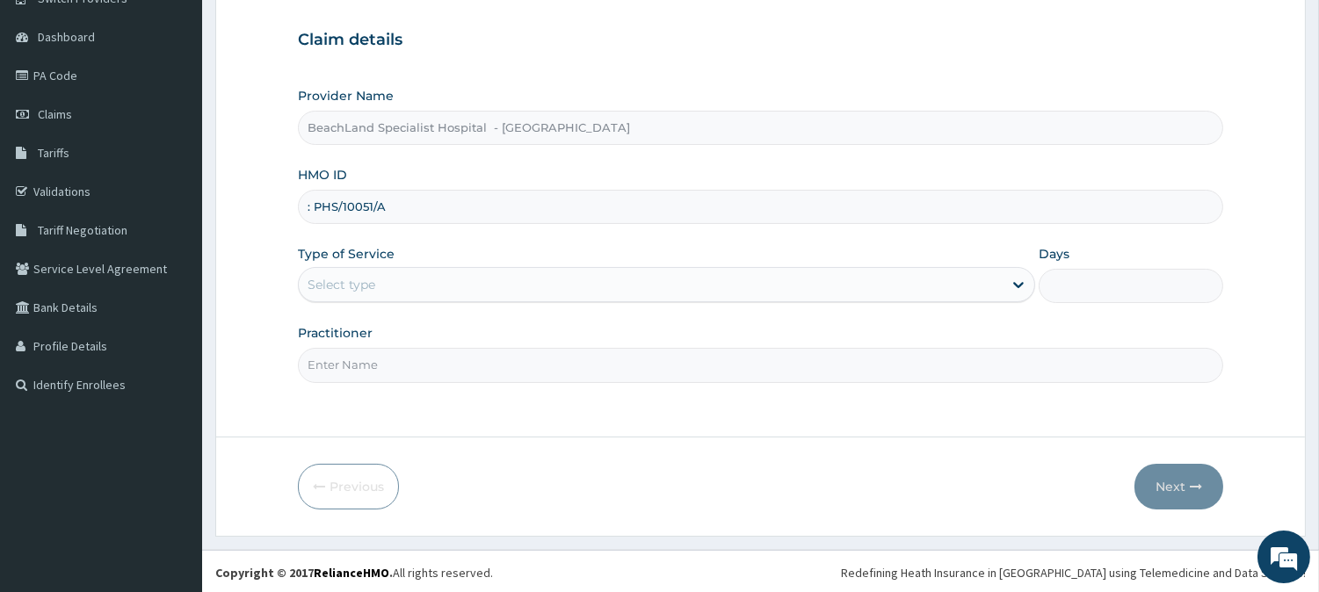
scroll to position [156, 0]
click at [315, 199] on input ": PHS/10051/A" at bounding box center [760, 205] width 925 height 34
type input "PHS/10051/A"
click at [336, 259] on label "Type of Service" at bounding box center [346, 252] width 97 height 18
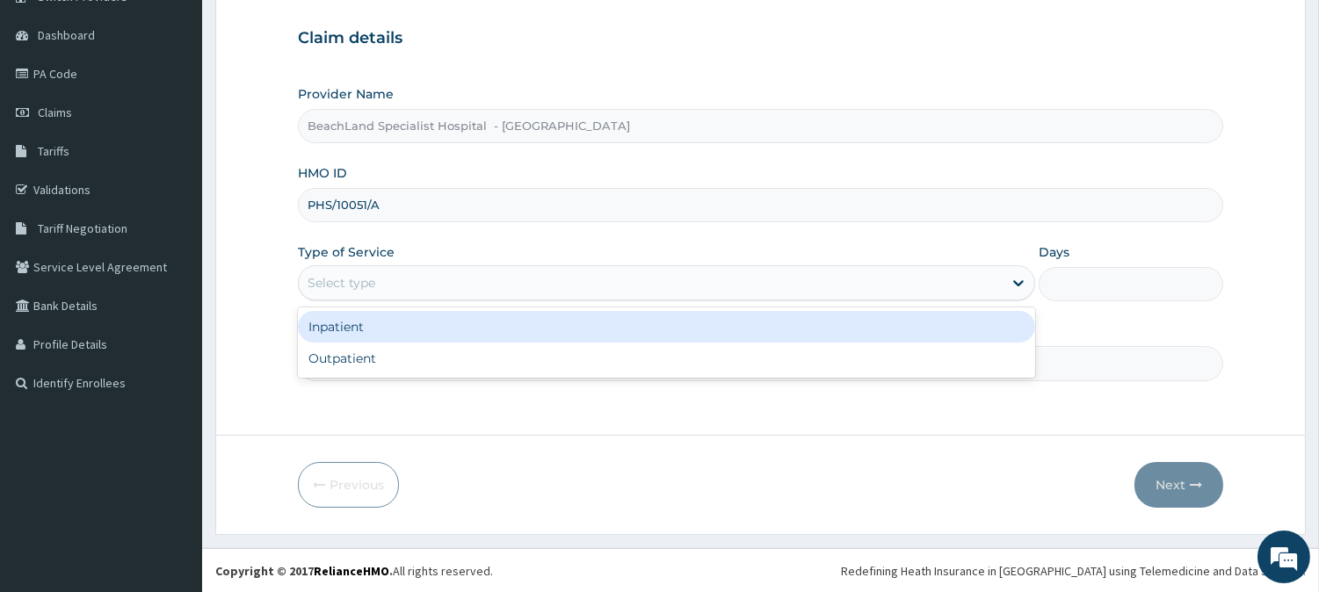
click at [351, 279] on div "Select type" at bounding box center [341, 283] width 68 height 18
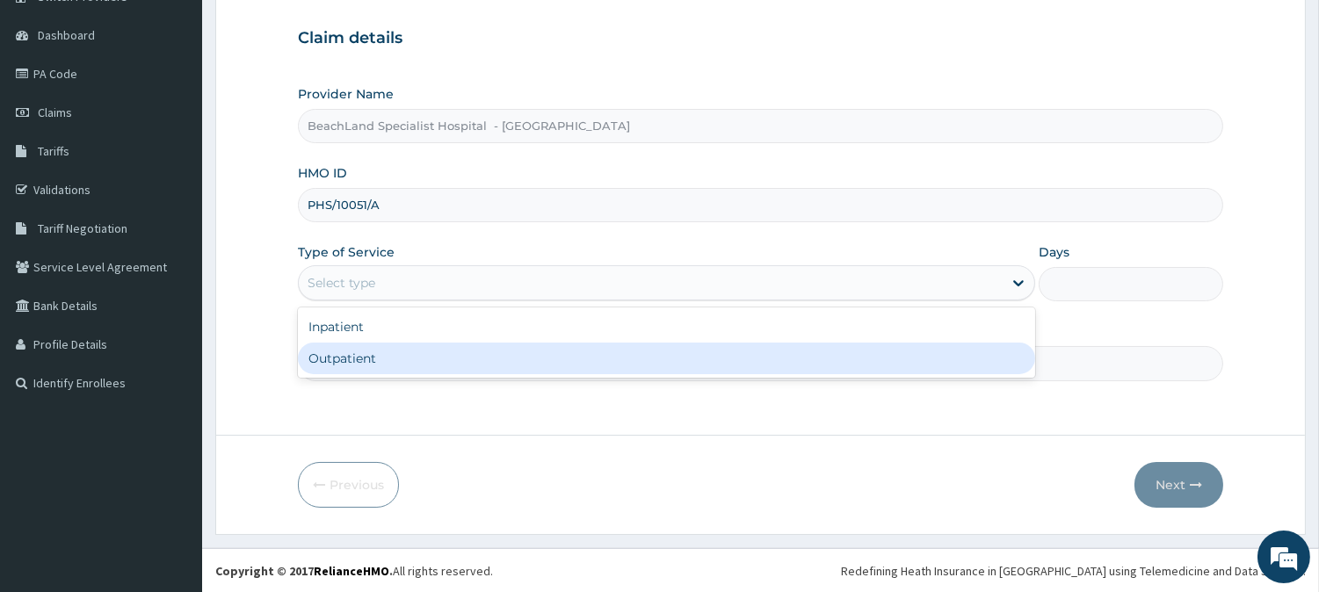
click at [355, 349] on div "Outpatient" at bounding box center [666, 359] width 737 height 32
type input "1"
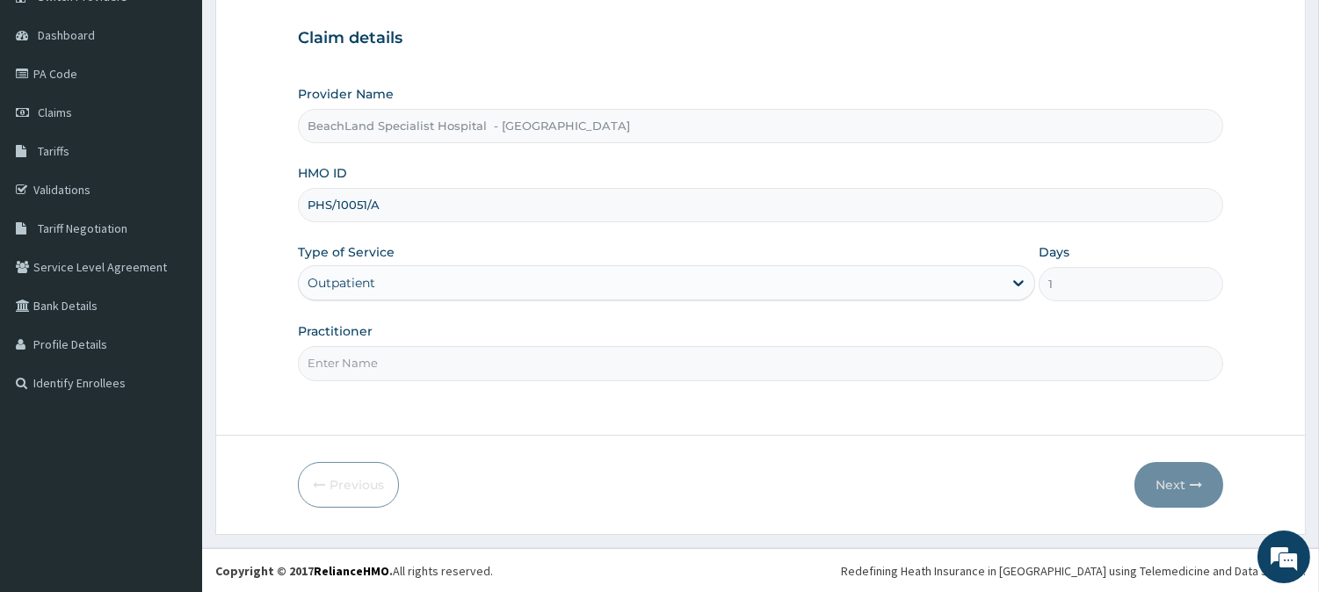
click at [354, 347] on input "Practitioner" at bounding box center [760, 363] width 925 height 34
type input "DR BOLAJI"
click at [1183, 485] on button "Next" at bounding box center [1178, 485] width 89 height 46
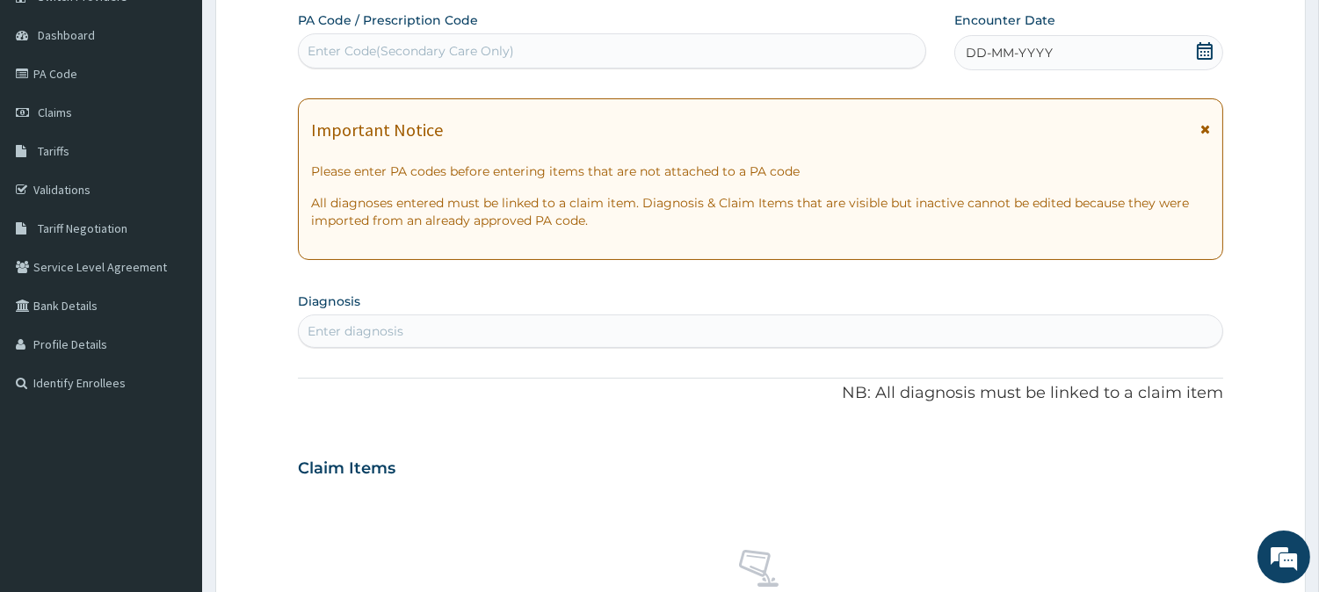
click at [407, 33] on div "Enter Code(Secondary Care Only)" at bounding box center [612, 50] width 628 height 35
paste input "PA/A5C530"
type input "PA/A5C530"
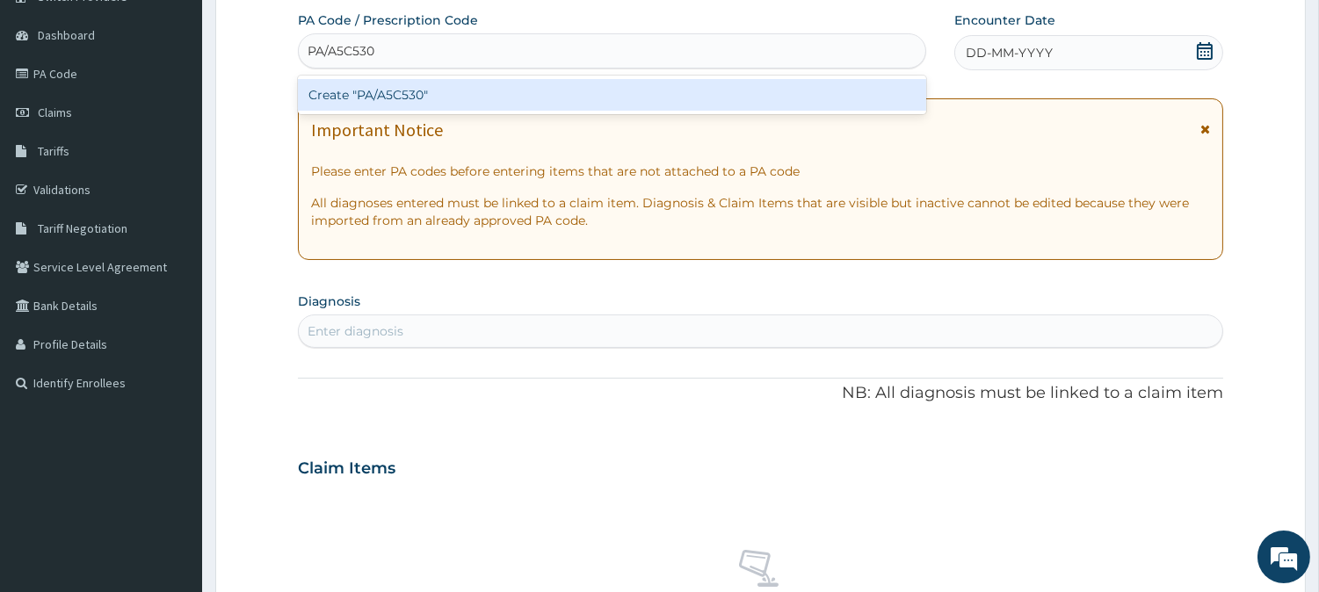
click at [473, 98] on div "Create "PA/A5C530"" at bounding box center [612, 95] width 628 height 32
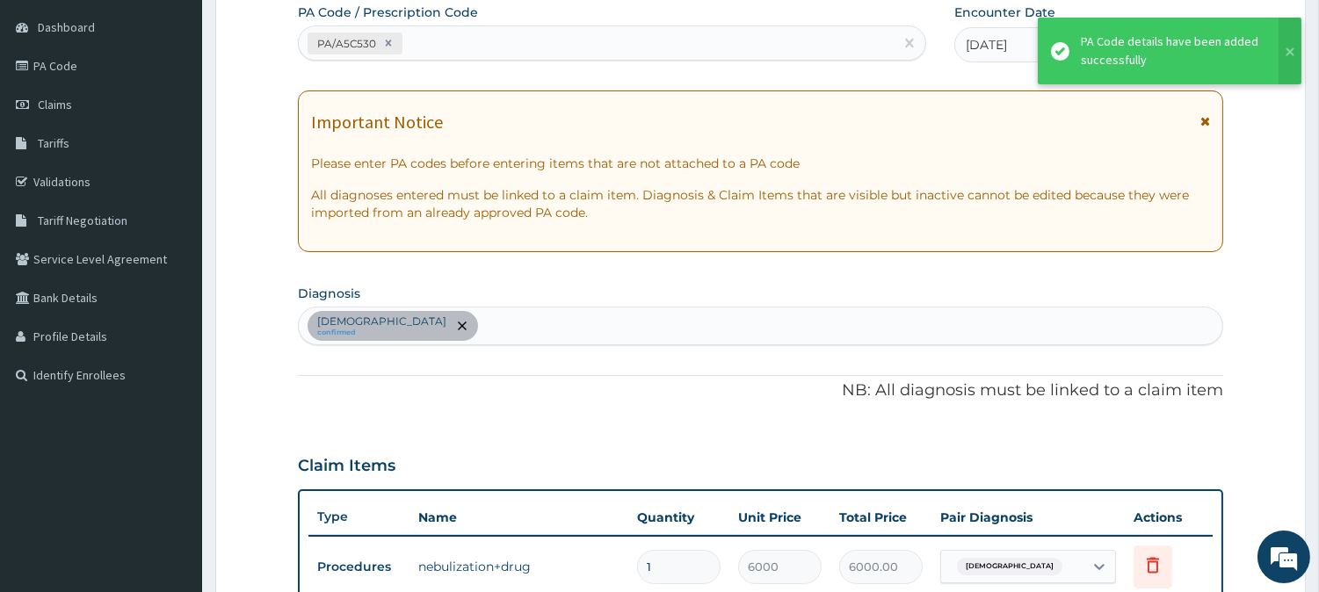
scroll to position [156, 0]
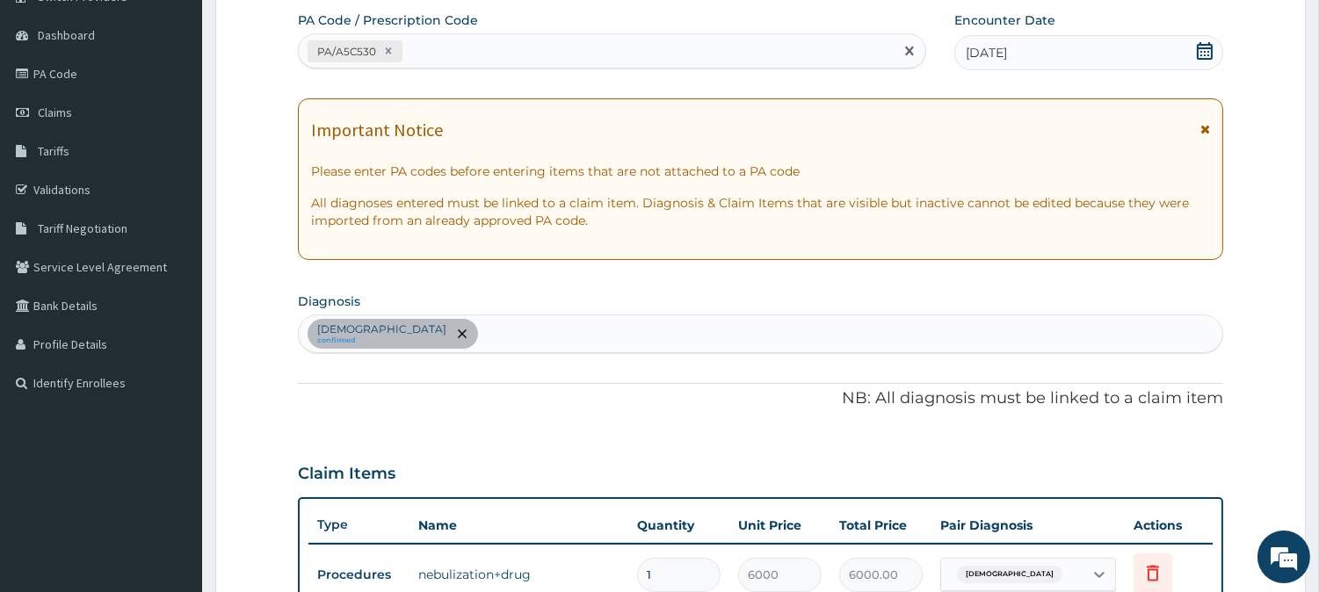
click at [440, 42] on div "PA/A5C530" at bounding box center [596, 51] width 595 height 29
paste input "PA/A5C530"
type input "PA/A5C530"
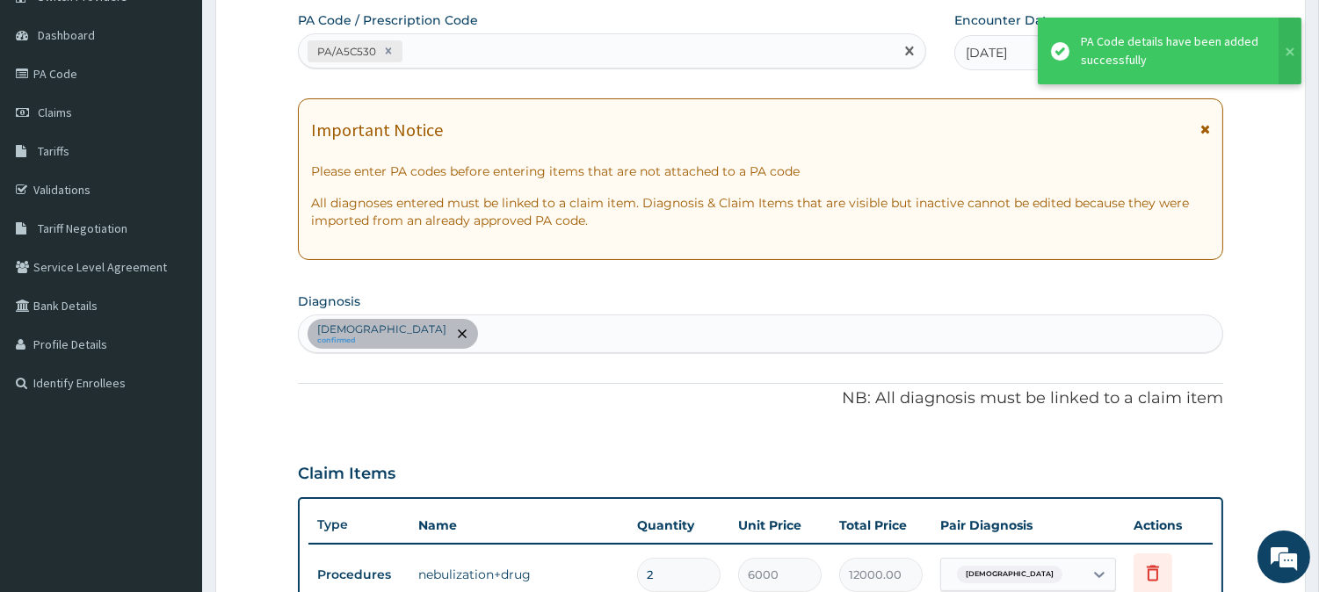
click at [444, 56] on div "PA/A5C530" at bounding box center [596, 51] width 595 height 29
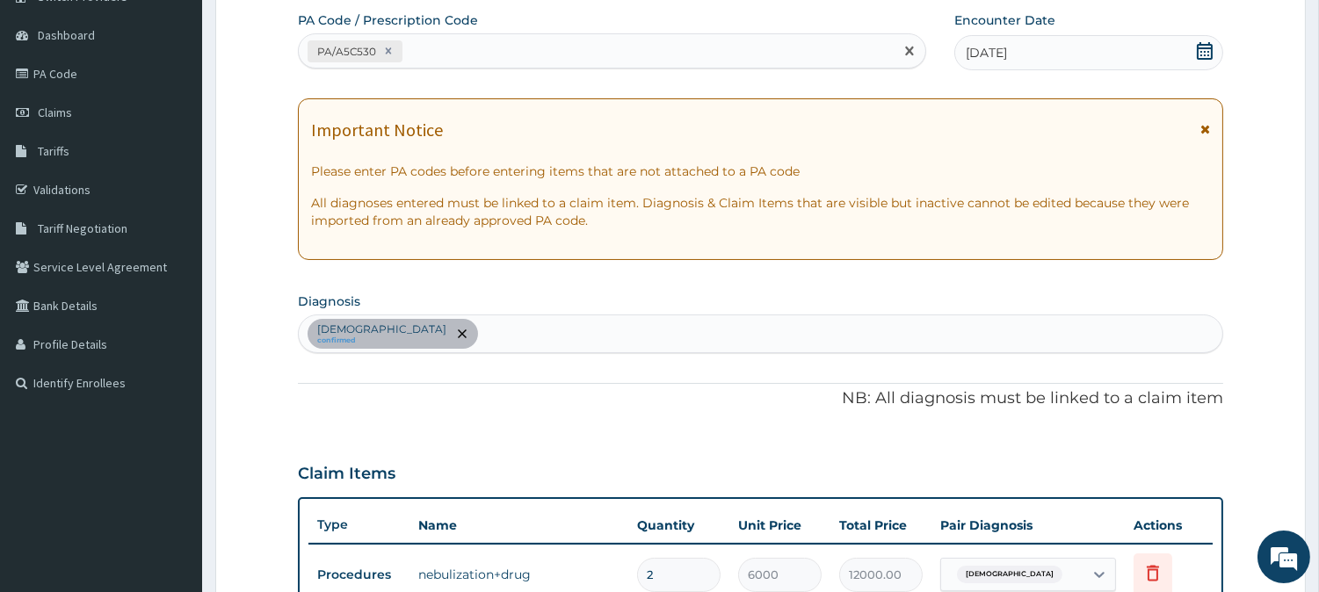
paste input "PA/646600"
type input "PA/646600"
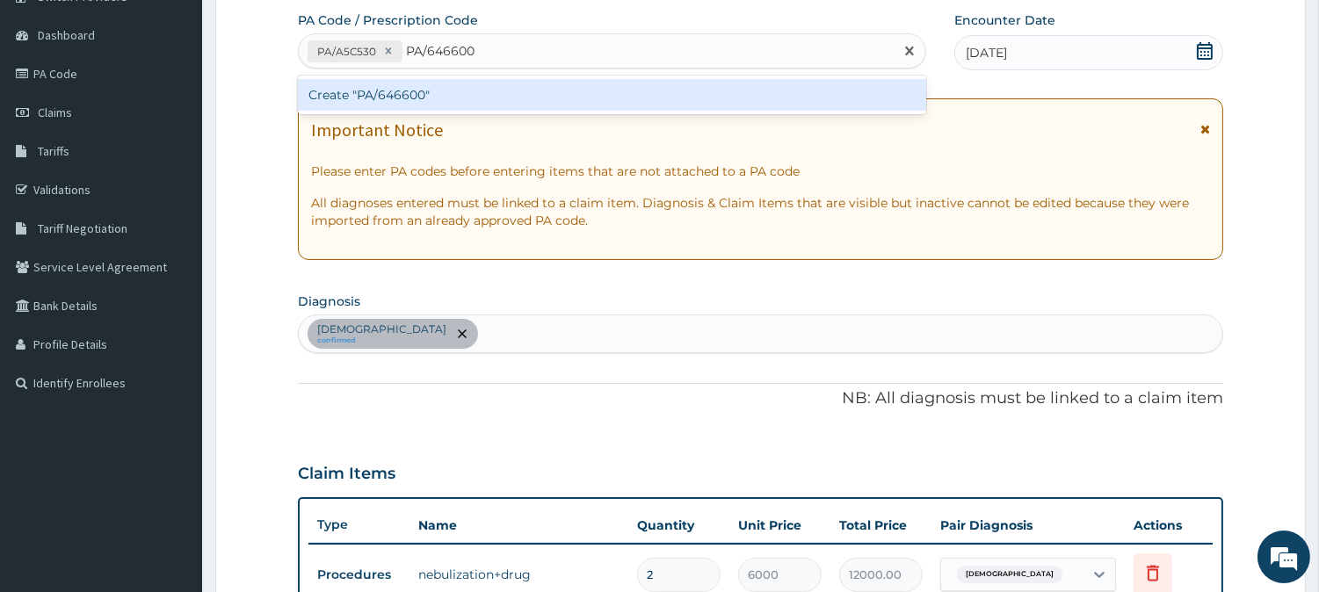
click at [451, 92] on div "Create "PA/646600"" at bounding box center [612, 95] width 628 height 32
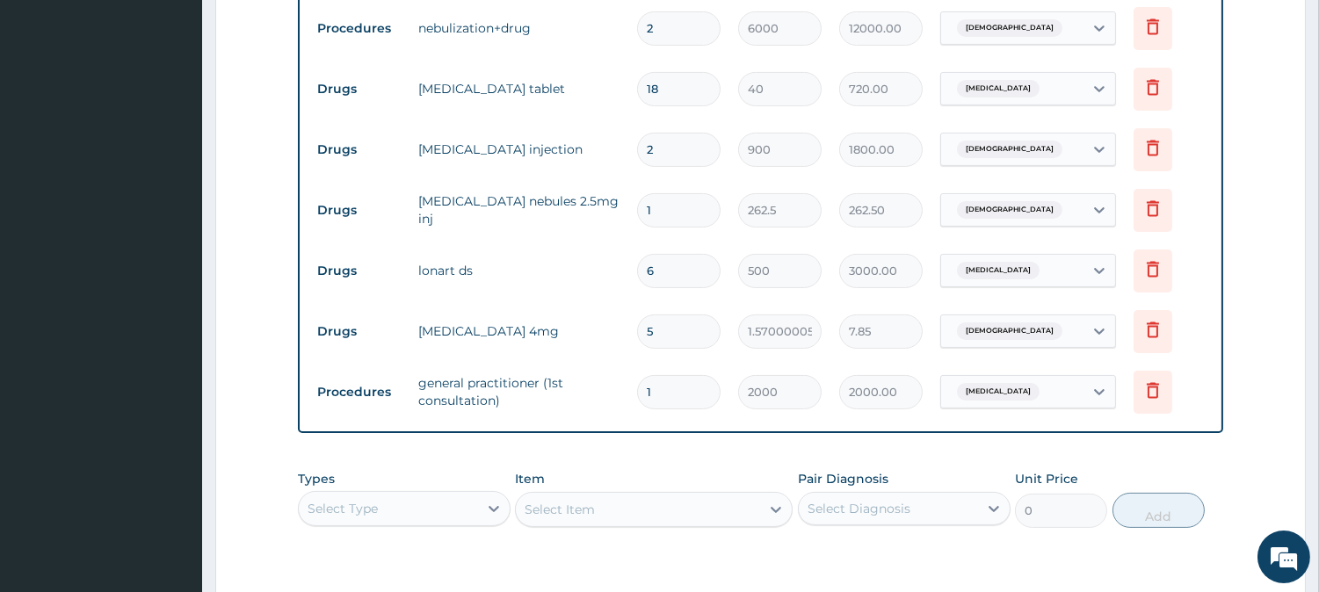
scroll to position [955, 0]
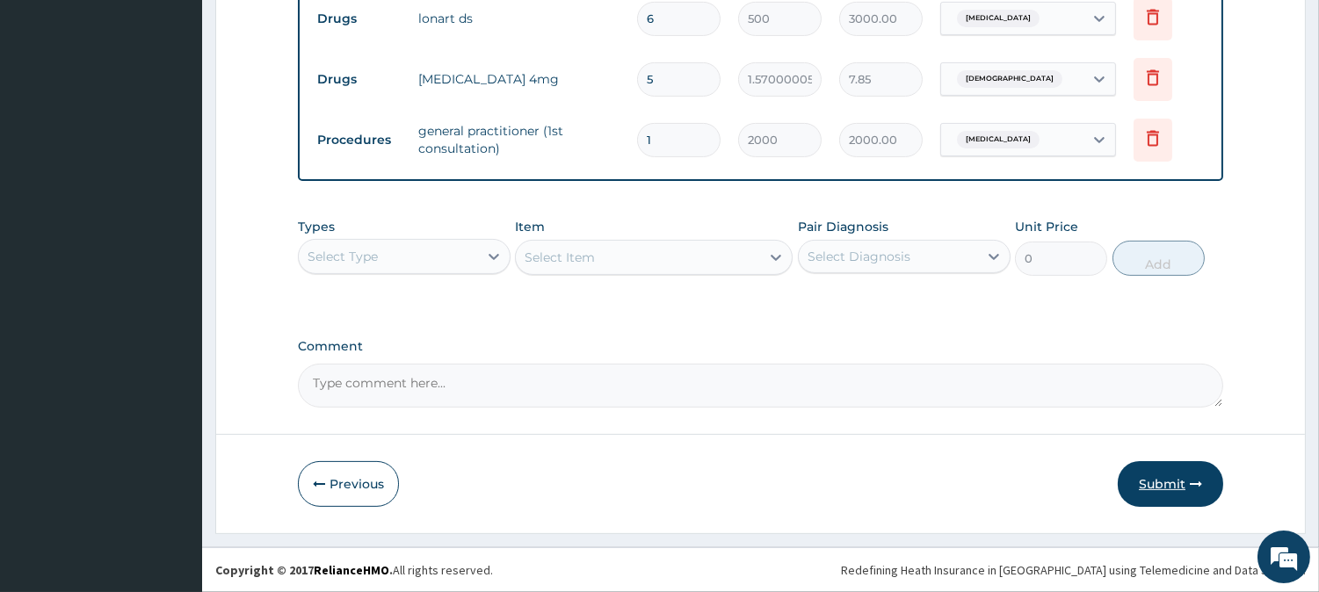
click at [1175, 485] on button "Submit" at bounding box center [1169, 484] width 105 height 46
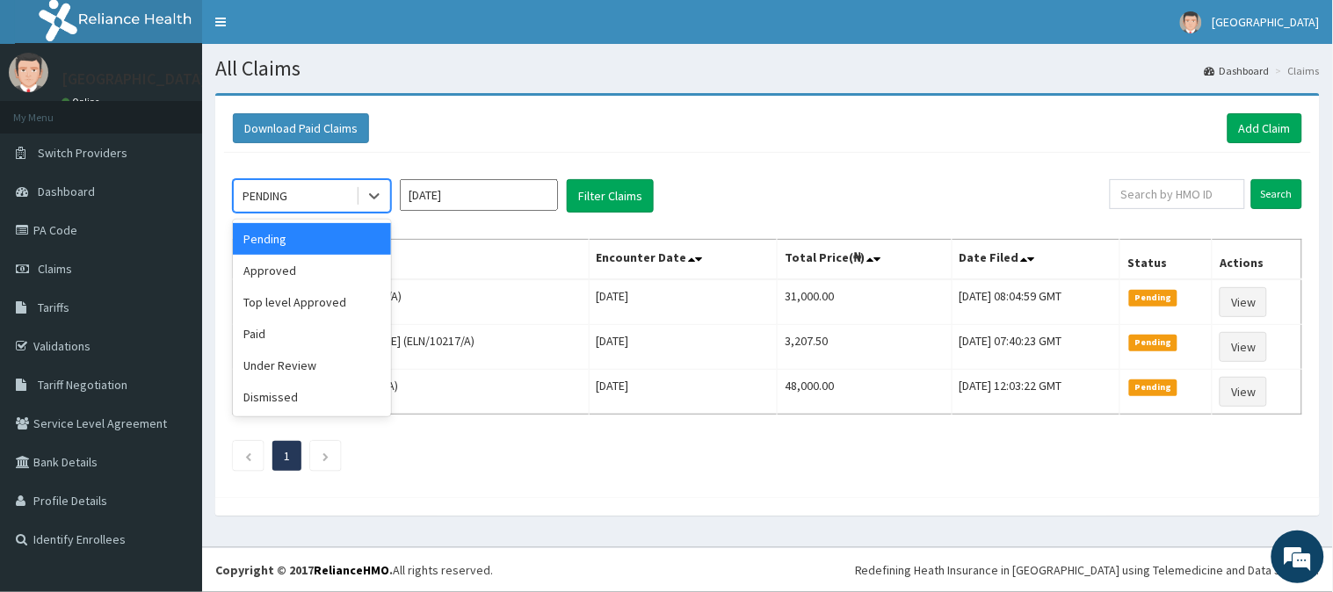
click at [279, 188] on div "PENDING" at bounding box center [264, 196] width 45 height 18
click at [275, 267] on div "Approved" at bounding box center [312, 271] width 158 height 32
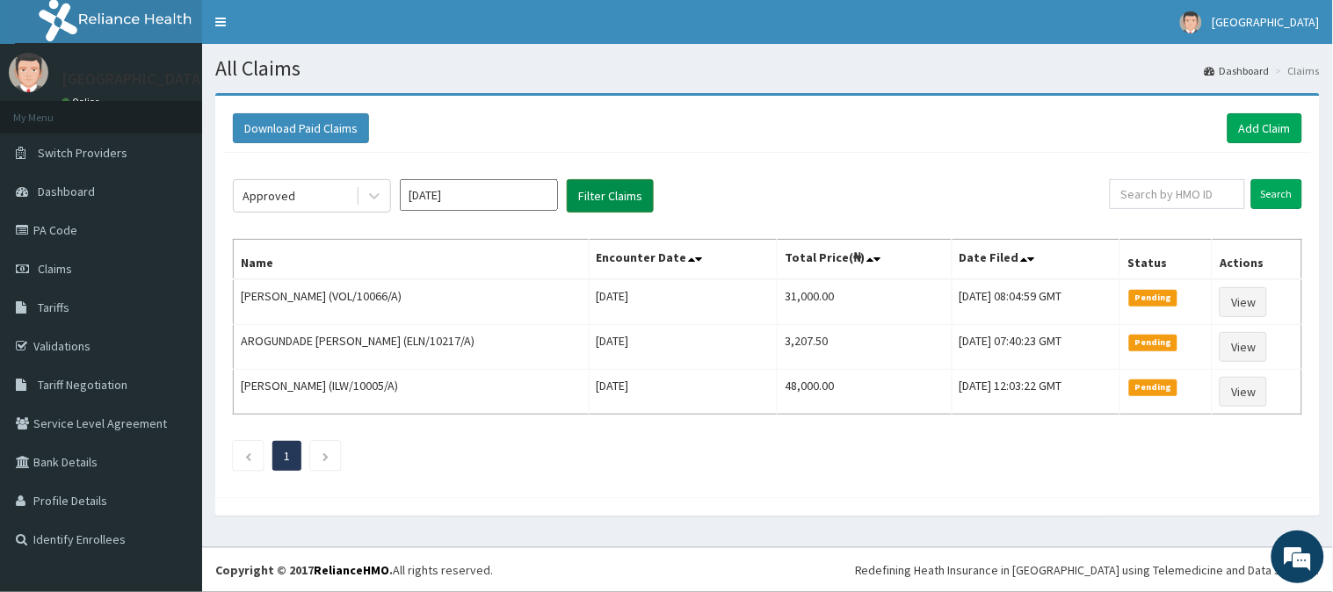
click at [615, 190] on button "Filter Claims" at bounding box center [610, 195] width 87 height 33
click at [618, 190] on button "Filter Claims" at bounding box center [610, 195] width 87 height 33
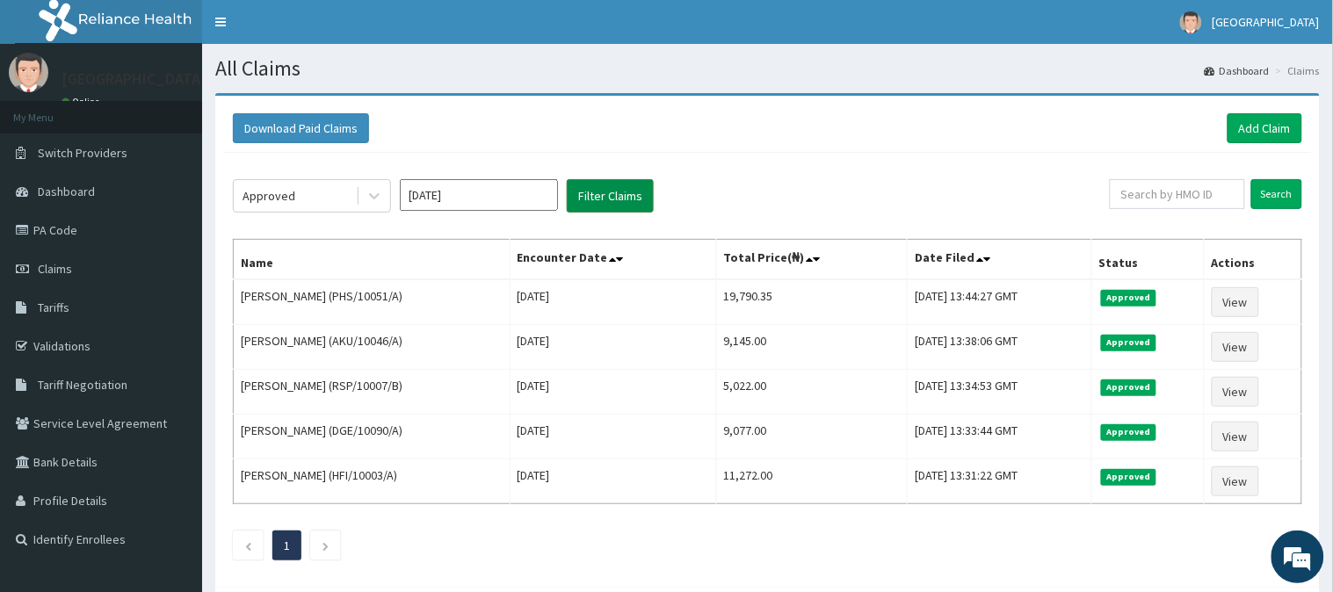
click at [621, 192] on button "Filter Claims" at bounding box center [610, 195] width 87 height 33
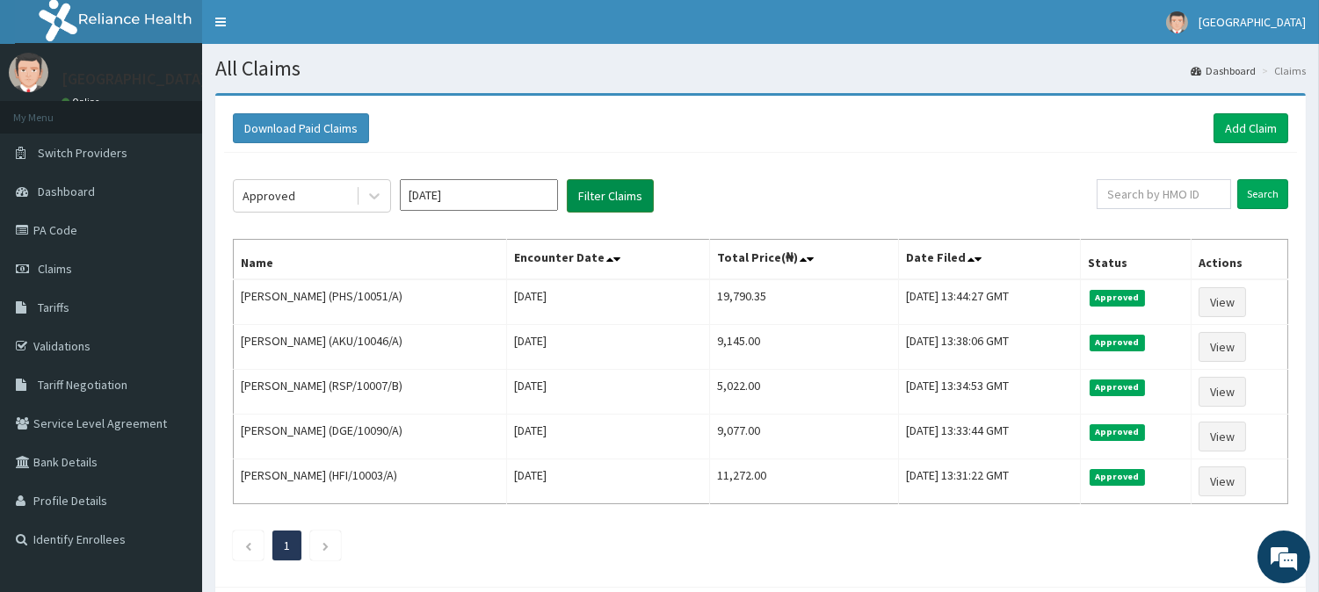
click at [621, 192] on button "Filter Claims" at bounding box center [610, 195] width 87 height 33
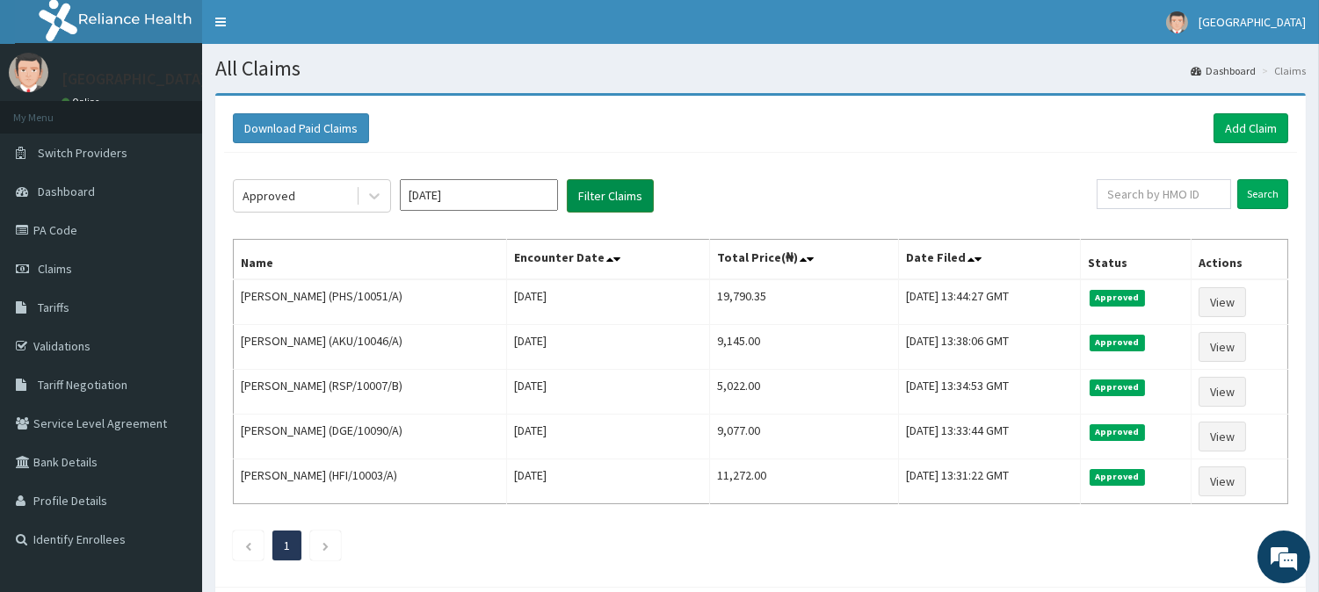
click at [621, 192] on button "Filter Claims" at bounding box center [610, 195] width 87 height 33
